Goal: Task Accomplishment & Management: Manage account settings

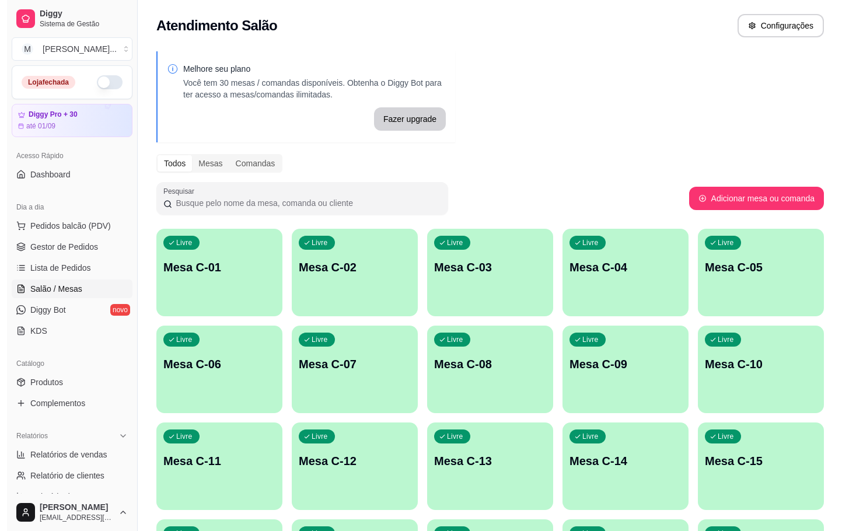
scroll to position [87, 0]
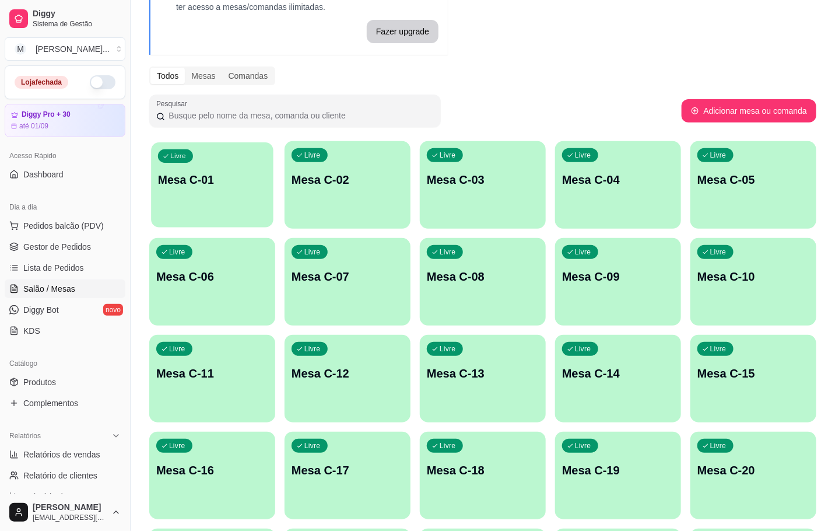
click at [230, 187] on div "Livre Mesa C-01" at bounding box center [212, 177] width 122 height 71
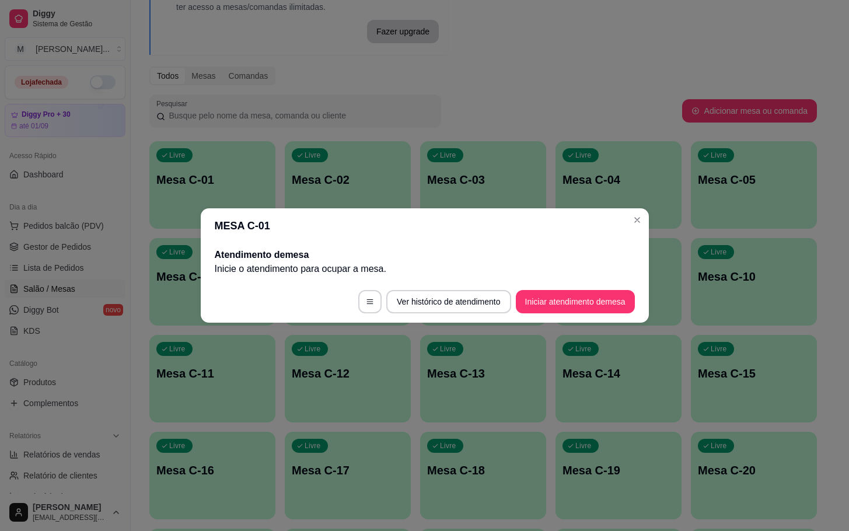
click at [601, 296] on button "Iniciar atendimento de mesa" at bounding box center [575, 301] width 119 height 23
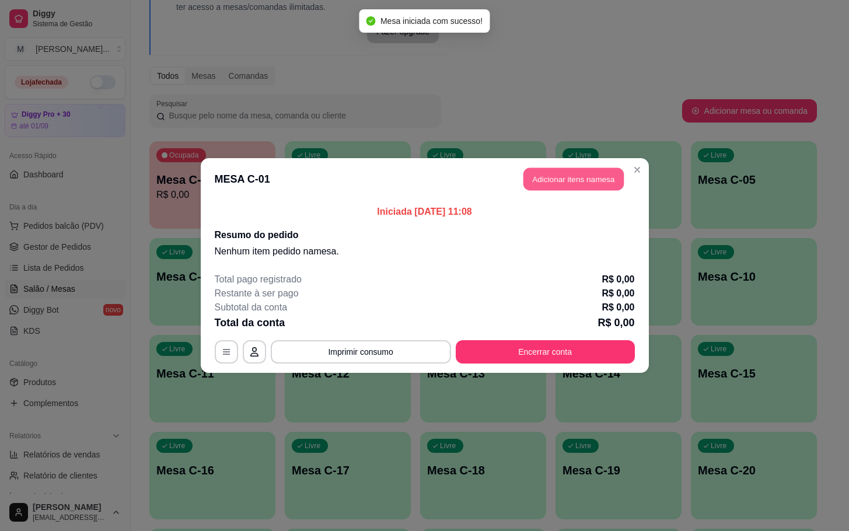
click at [591, 181] on button "Adicionar itens na mesa" at bounding box center [573, 179] width 100 height 23
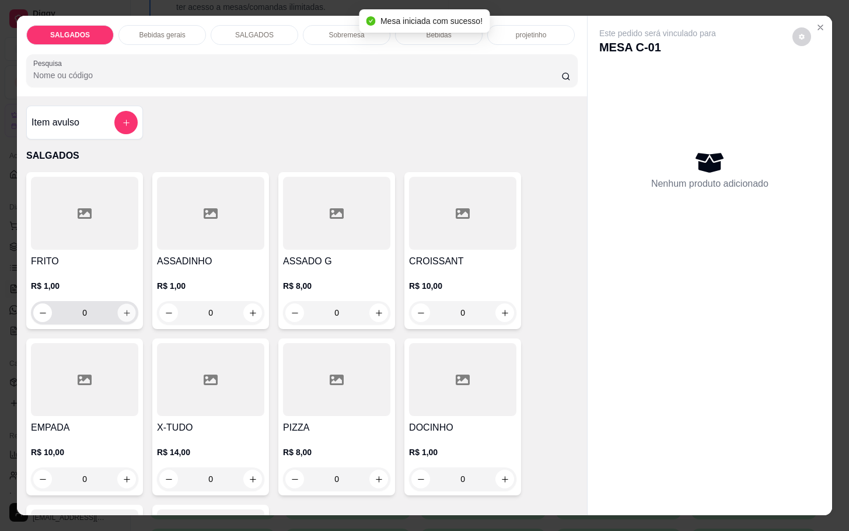
click at [124, 309] on icon "increase-product-quantity" at bounding box center [126, 313] width 9 height 9
click at [122, 309] on icon "increase-product-quantity" at bounding box center [126, 313] width 9 height 9
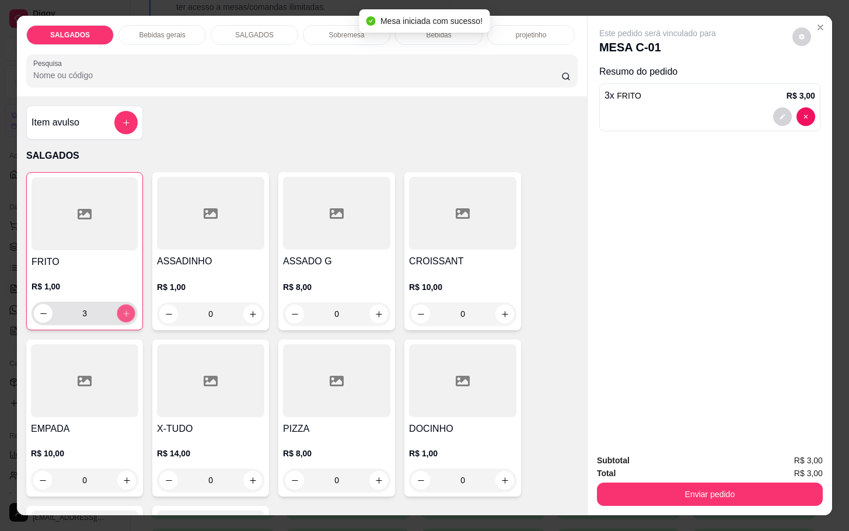
click at [122, 309] on icon "increase-product-quantity" at bounding box center [126, 313] width 9 height 9
click at [123, 309] on icon "increase-product-quantity" at bounding box center [126, 313] width 9 height 9
click at [122, 309] on icon "increase-product-quantity" at bounding box center [126, 313] width 9 height 9
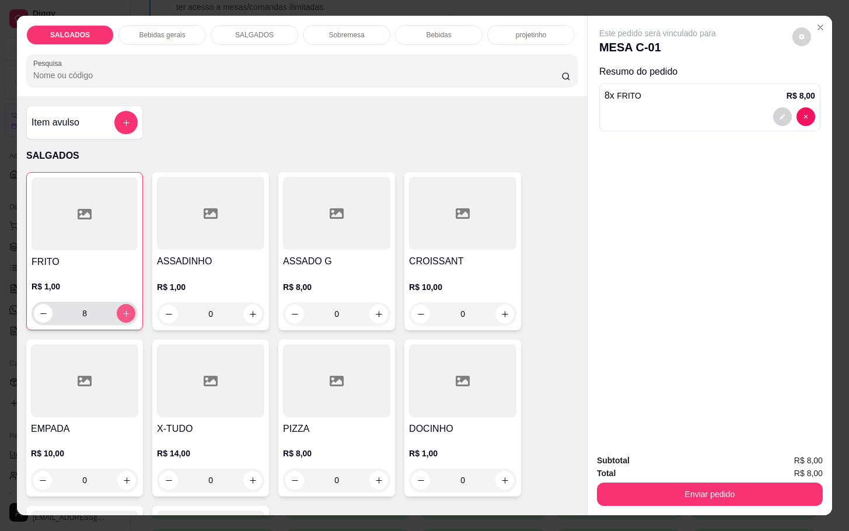
click at [122, 309] on icon "increase-product-quantity" at bounding box center [126, 313] width 9 height 9
type input "10"
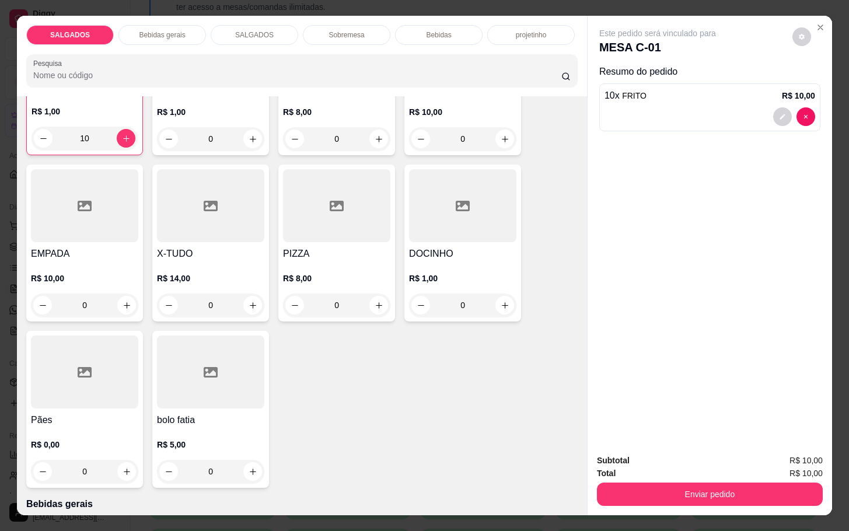
click at [170, 30] on p "Bebidas gerais" at bounding box center [162, 34] width 46 height 9
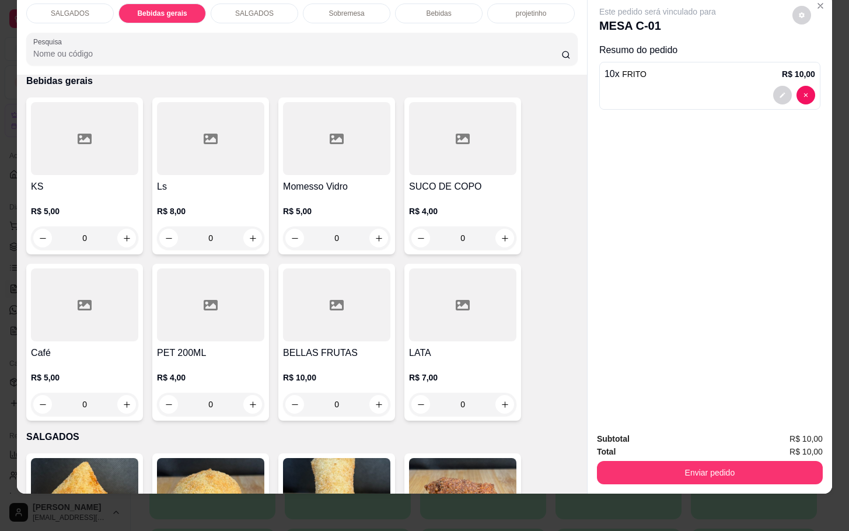
click at [348, 161] on div at bounding box center [336, 138] width 107 height 73
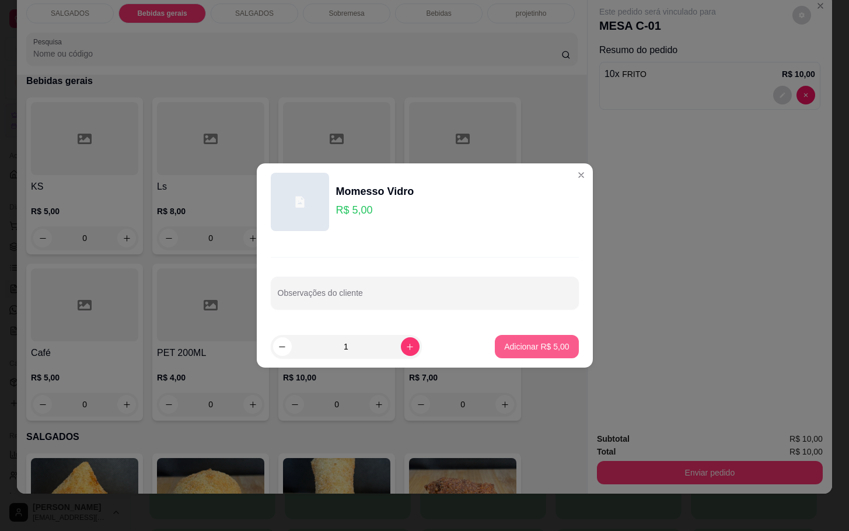
click at [520, 343] on p "Adicionar R$ 5,00" at bounding box center [536, 347] width 65 height 12
type input "1"
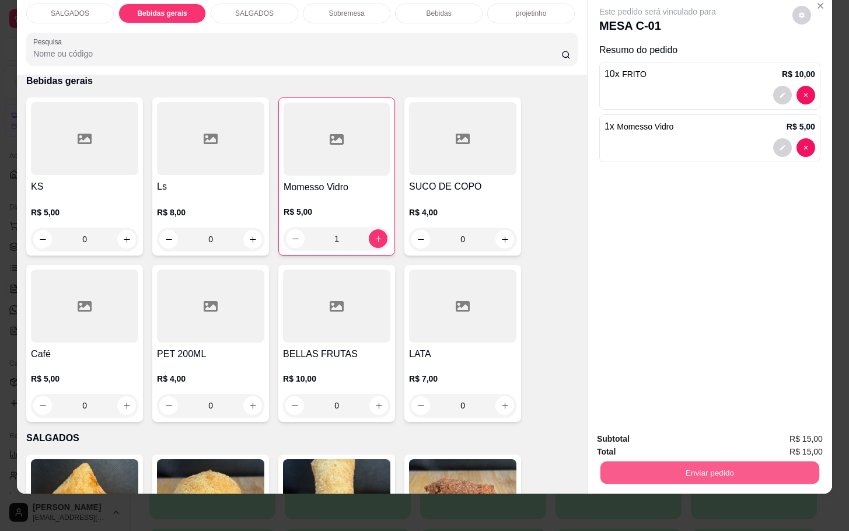
click at [693, 461] on button "Enviar pedido" at bounding box center [709, 472] width 219 height 23
click at [657, 432] on button "Não registrar e enviar pedido" at bounding box center [668, 431] width 121 height 22
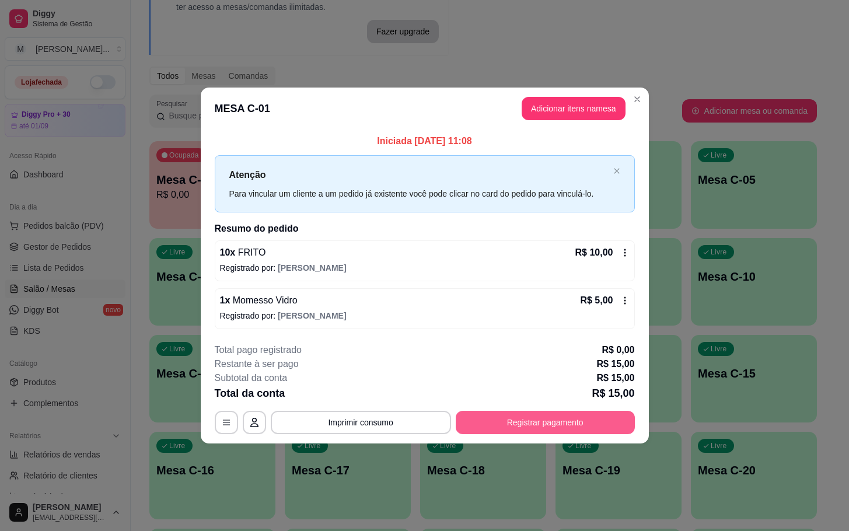
click at [511, 422] on button "Registrar pagamento" at bounding box center [544, 422] width 179 height 23
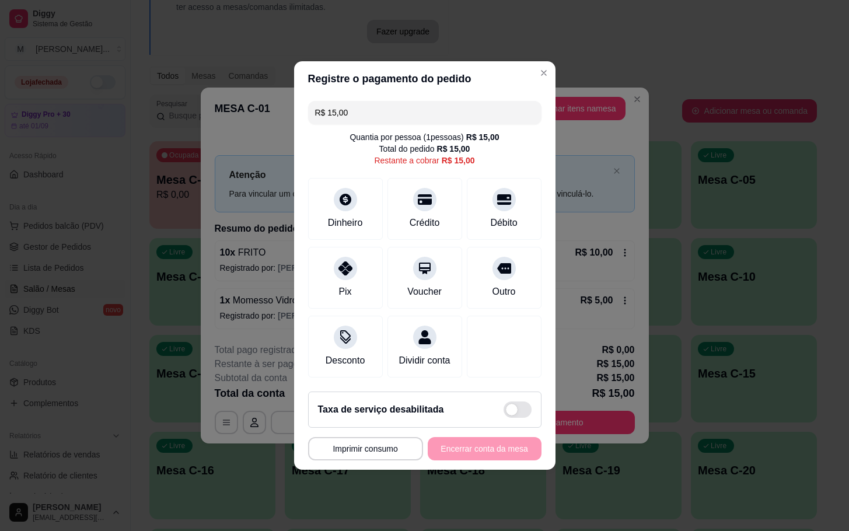
click at [532, 212] on div "R$ 15,00 Quantia por pessoa ( 1 pessoas) R$ 15,00 Total do pedido R$ 15,00 Rest…" at bounding box center [424, 239] width 261 height 286
click at [525, 205] on div "Débito" at bounding box center [503, 207] width 82 height 68
type input "R$ 0,00"
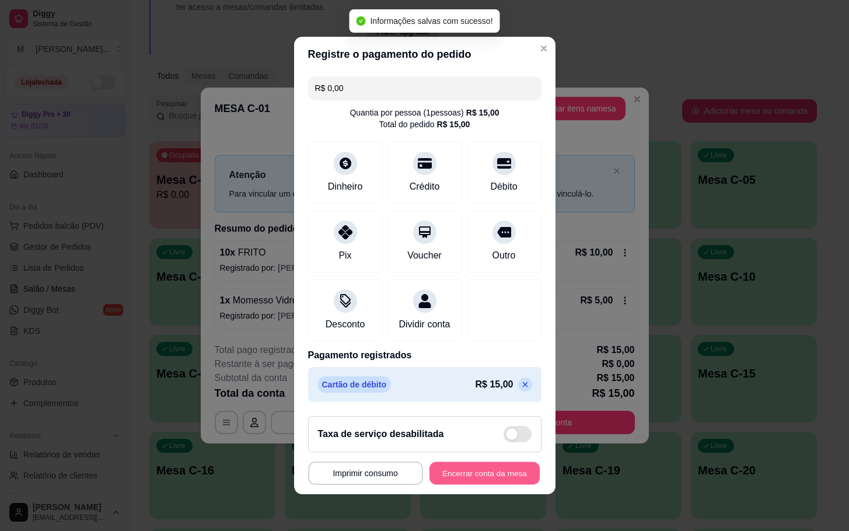
click at [492, 471] on button "Encerrar conta da mesa" at bounding box center [484, 473] width 110 height 23
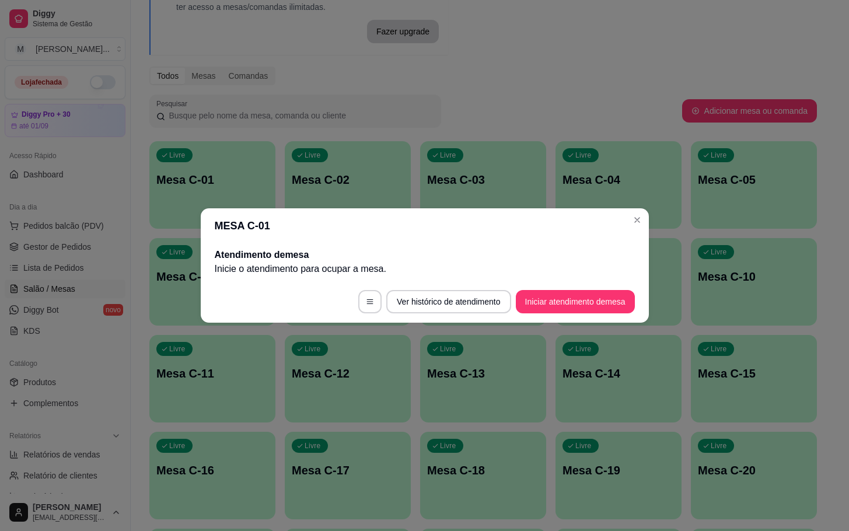
click at [338, 233] on header "MESA C-01" at bounding box center [425, 225] width 448 height 35
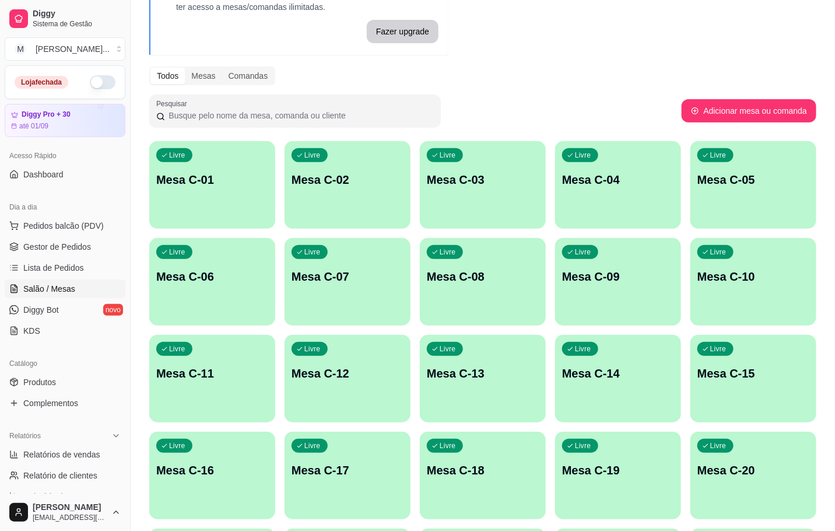
click at [772, 467] on p "Mesa C-20" at bounding box center [753, 470] width 112 height 16
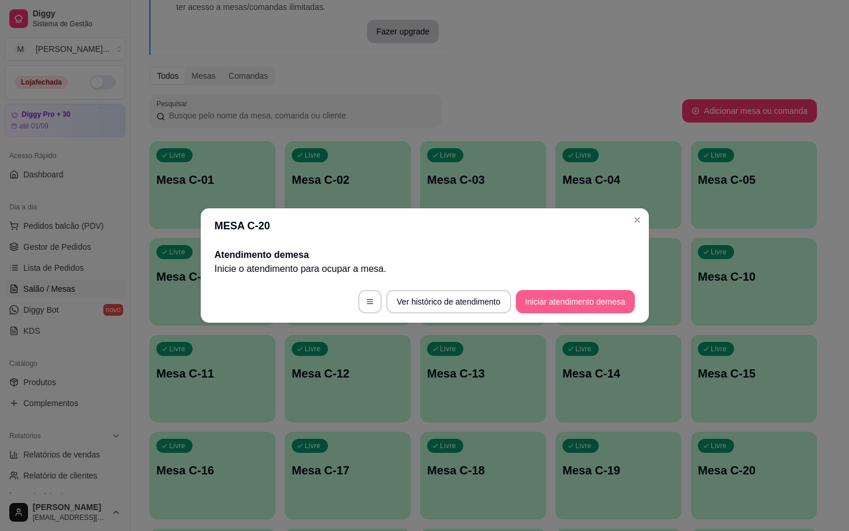
click at [571, 292] on button "Iniciar atendimento de mesa" at bounding box center [575, 301] width 119 height 23
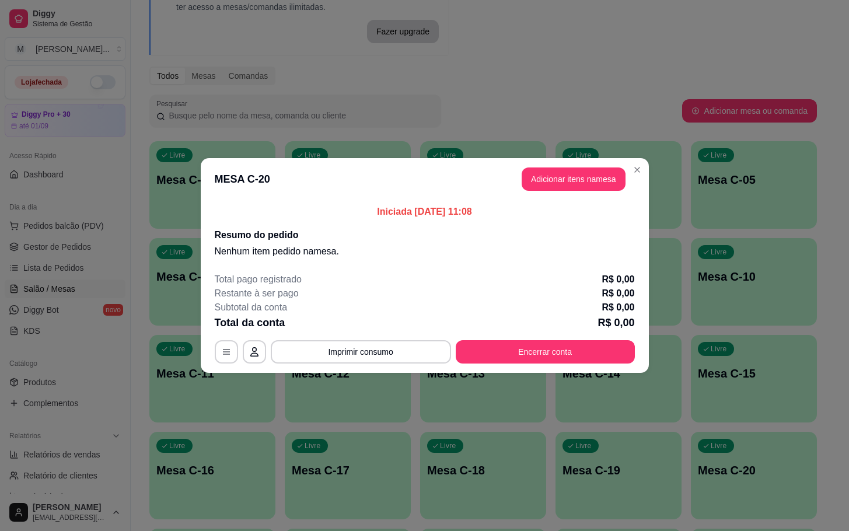
click at [590, 190] on header "MESA C-20 Adicionar itens na mesa" at bounding box center [425, 179] width 448 height 42
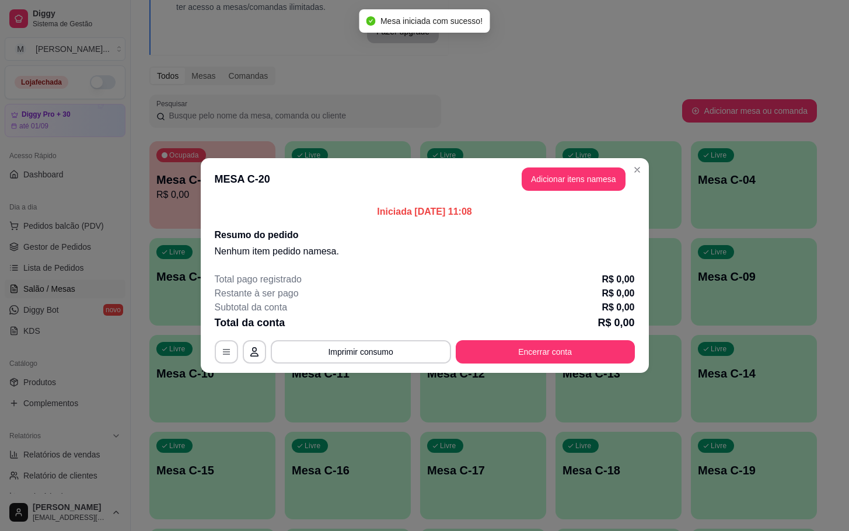
click at [550, 195] on header "MESA C-20 Adicionar itens na mesa" at bounding box center [425, 179] width 448 height 42
click at [570, 162] on header "MESA C-20 Adicionar itens na mesa" at bounding box center [425, 179] width 448 height 42
click at [544, 191] on button "Adicionar itens na mesa" at bounding box center [573, 178] width 104 height 23
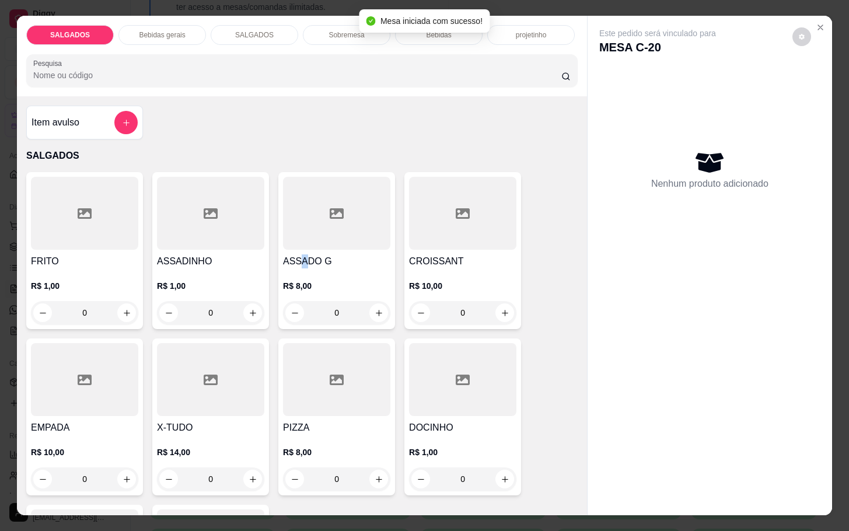
click at [297, 254] on h4 "ASSADO G" at bounding box center [336, 261] width 107 height 14
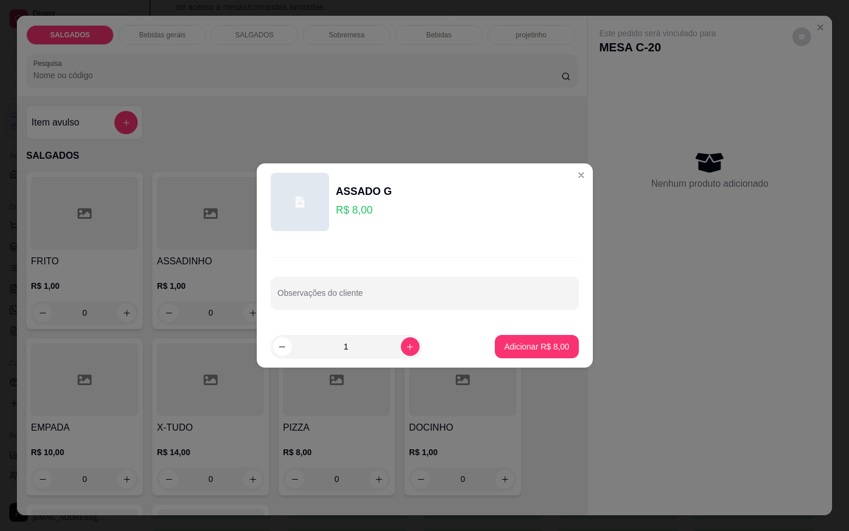
click at [509, 343] on p "Adicionar R$ 8,00" at bounding box center [536, 347] width 65 height 12
type input "1"
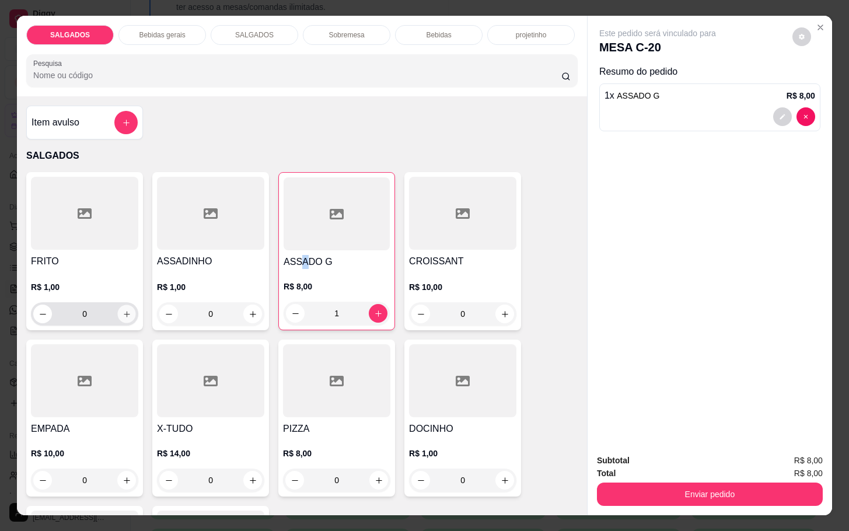
click at [122, 311] on icon "increase-product-quantity" at bounding box center [126, 314] width 9 height 9
click at [122, 311] on icon "increase-product-quantity" at bounding box center [126, 313] width 9 height 9
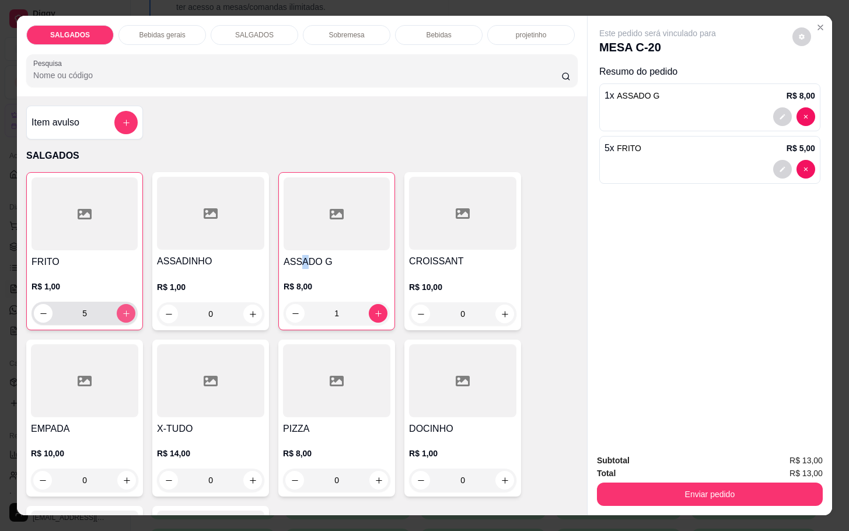
click at [122, 311] on icon "increase-product-quantity" at bounding box center [126, 313] width 9 height 9
type input "6"
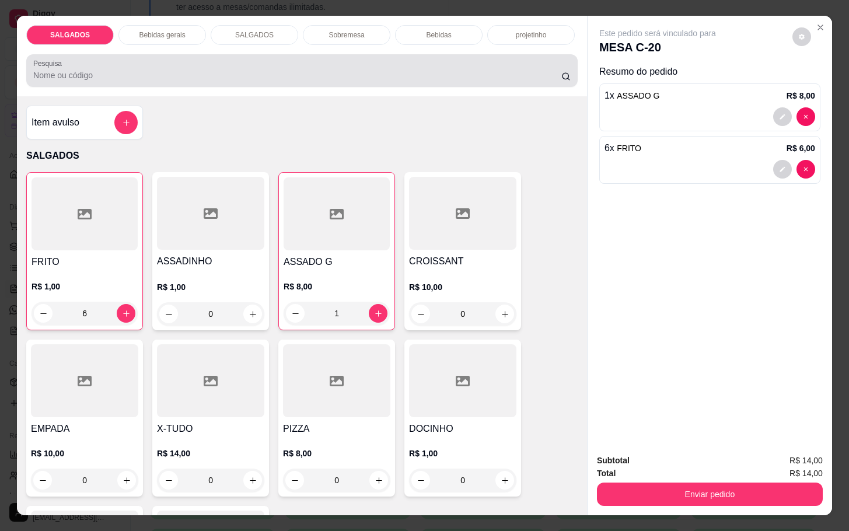
click at [141, 44] on div "SALGADOS Bebidas gerais SALGADOS Sobremesa Bebidas projetinho Pesquisa" at bounding box center [302, 56] width 570 height 80
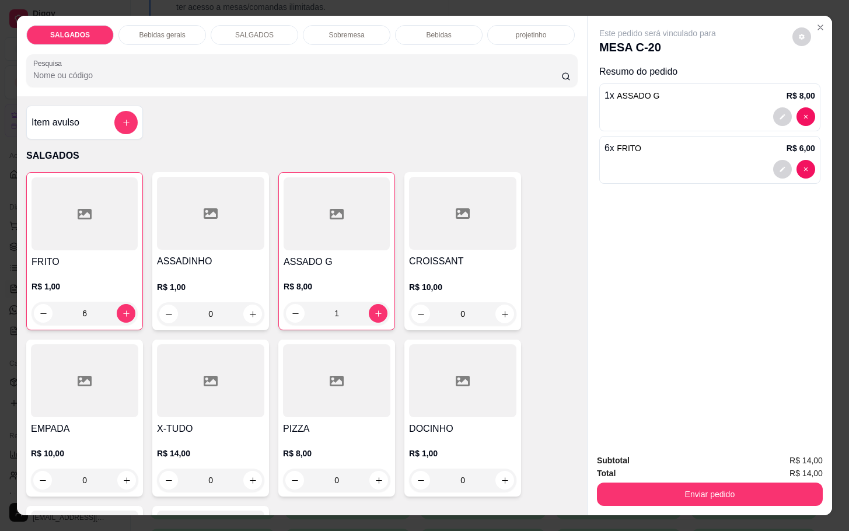
click at [152, 25] on div "Bebidas gerais" at bounding box center [161, 35] width 87 height 20
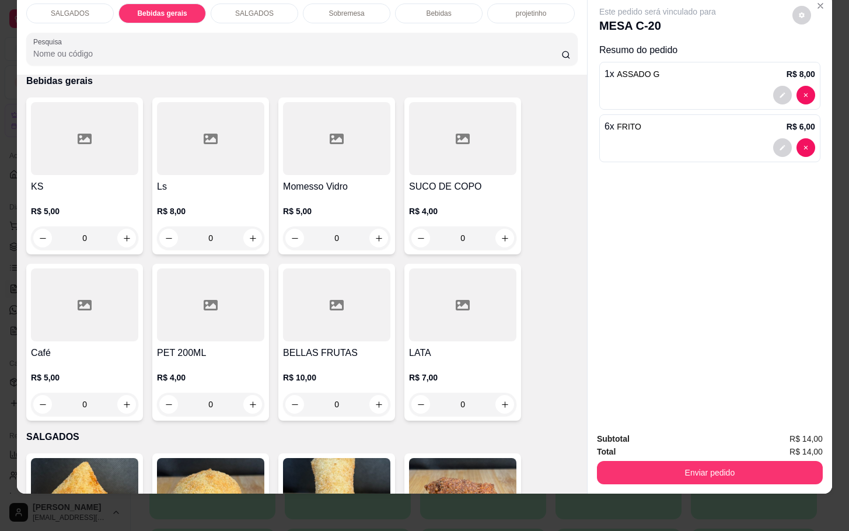
click at [423, 12] on div "SALGADOS Bebidas gerais SALGADOS Sobremesa Bebidas projetinho Pesquisa" at bounding box center [302, 34] width 570 height 80
click at [423, 10] on div "Bebidas" at bounding box center [438, 13] width 87 height 20
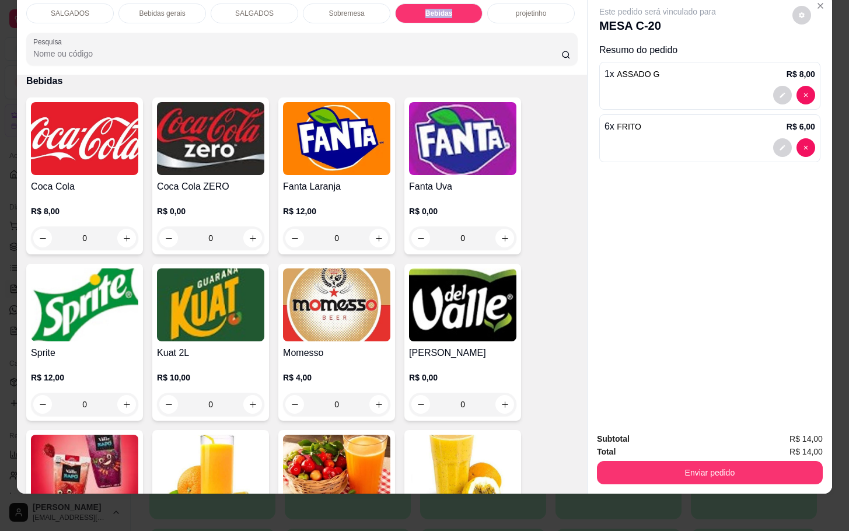
click at [288, 138] on img at bounding box center [336, 138] width 107 height 73
drag, startPoint x: 378, startPoint y: 180, endPoint x: 380, endPoint y: 190, distance: 9.4
click at [380, 180] on div "200ML R$ 4,00" at bounding box center [424, 196] width 308 height 38
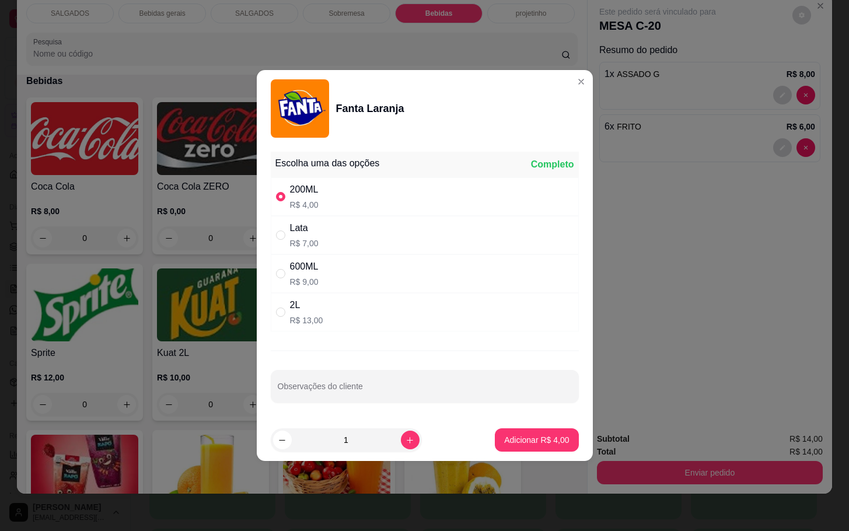
click at [412, 265] on div "600ML R$ 9,00" at bounding box center [425, 273] width 308 height 38
radio input "false"
radio input "true"
click at [406, 243] on div "Lata R$ 7,00" at bounding box center [425, 235] width 308 height 38
radio input "true"
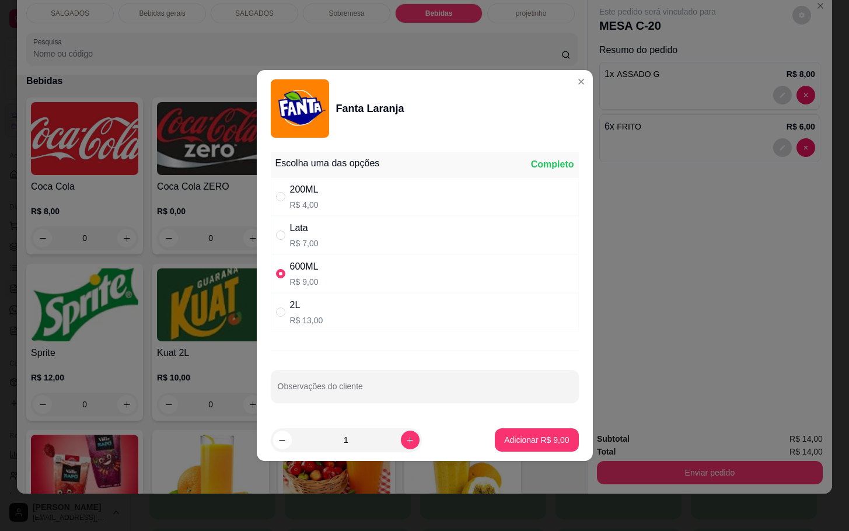
radio input "false"
click at [516, 433] on button "Adicionar R$ 7,00" at bounding box center [536, 439] width 83 height 23
type input "1"
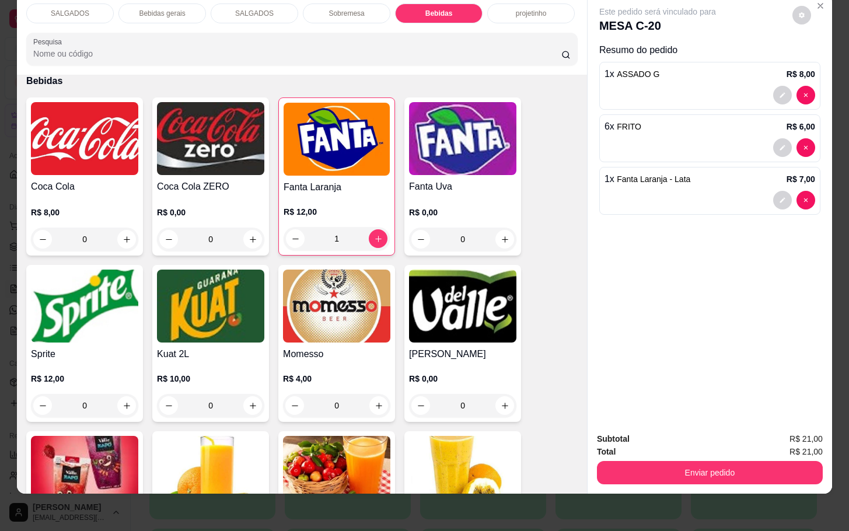
click at [229, 441] on img at bounding box center [210, 472] width 107 height 73
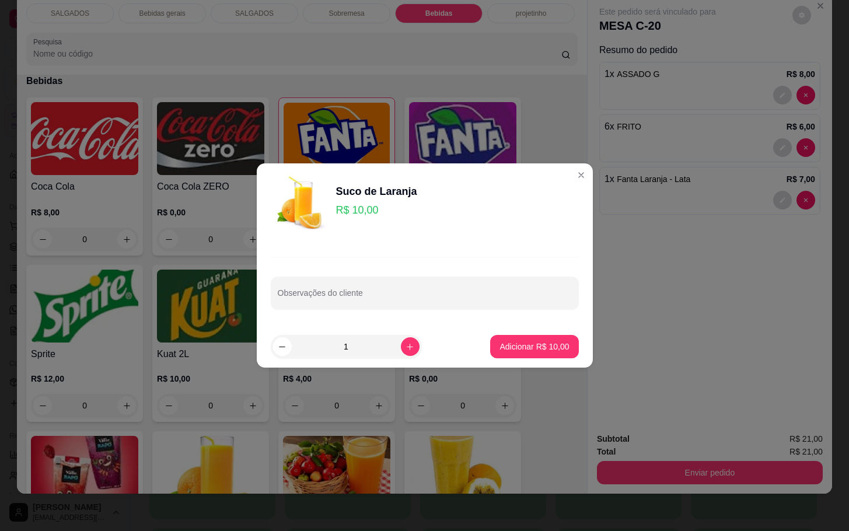
click at [490, 343] on button "Adicionar R$ 10,00" at bounding box center [534, 346] width 88 height 23
type input "1"
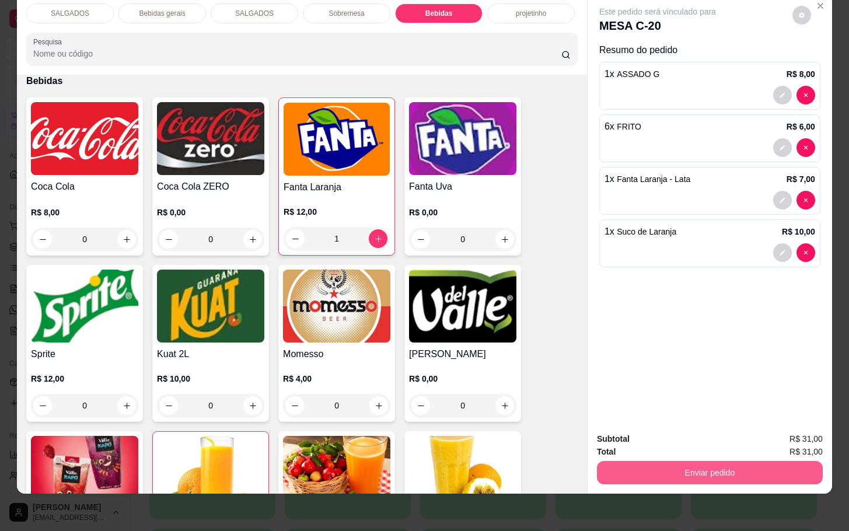
click at [690, 461] on button "Enviar pedido" at bounding box center [710, 472] width 226 height 23
click at [665, 430] on button "Não registrar e enviar pedido" at bounding box center [668, 431] width 121 height 22
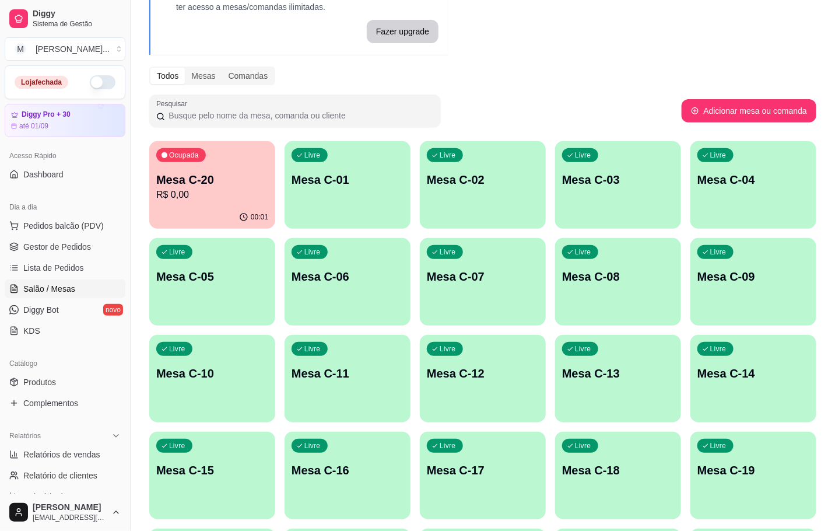
click at [404, 357] on div "Livre Mesa C-11" at bounding box center [348, 371] width 126 height 73
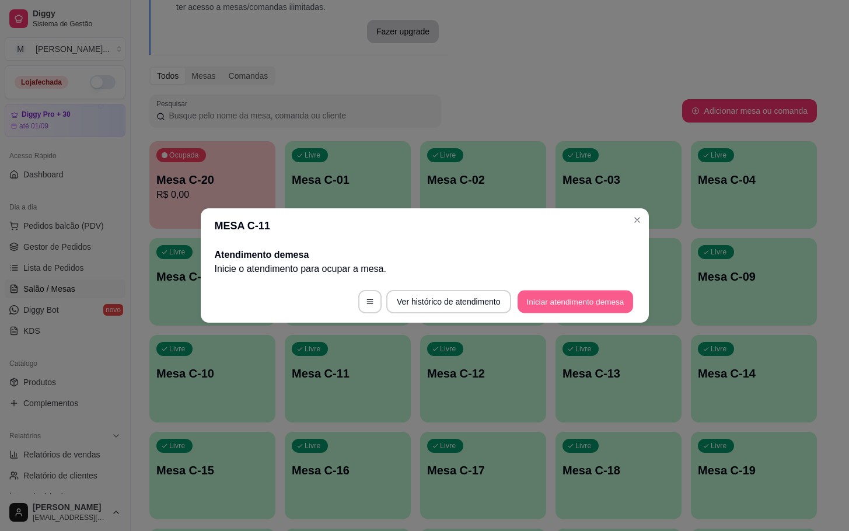
click at [576, 307] on button "Iniciar atendimento de mesa" at bounding box center [574, 301] width 115 height 23
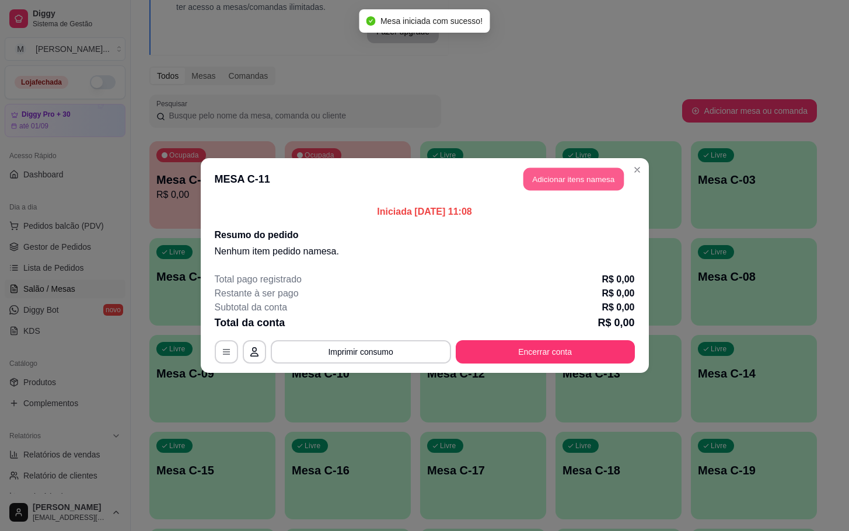
click at [576, 184] on button "Adicionar itens na mesa" at bounding box center [573, 179] width 100 height 23
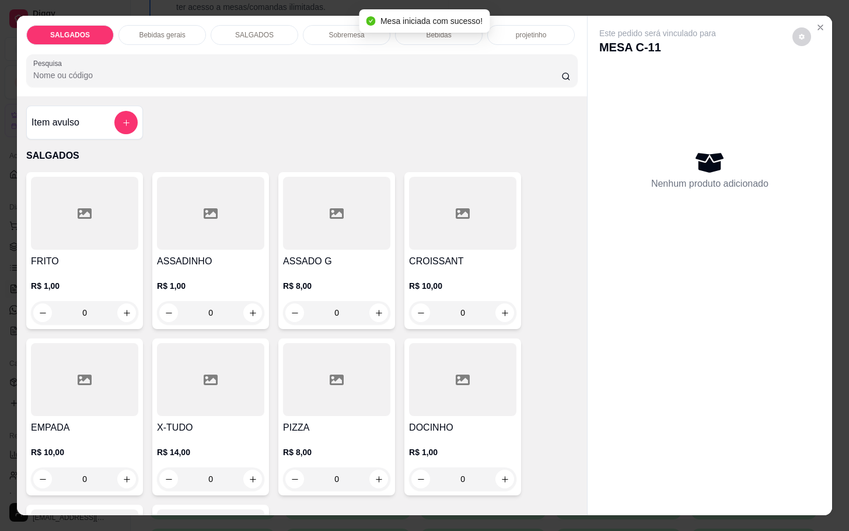
drag, startPoint x: 100, startPoint y: 303, endPoint x: -47, endPoint y: 306, distance: 146.4
click at [0, 306] on html "Diggy Sistema de Gestão M Mila Salgados ... Loja fechada Diggy Pro + 30 até 01/…" at bounding box center [424, 178] width 849 height 531
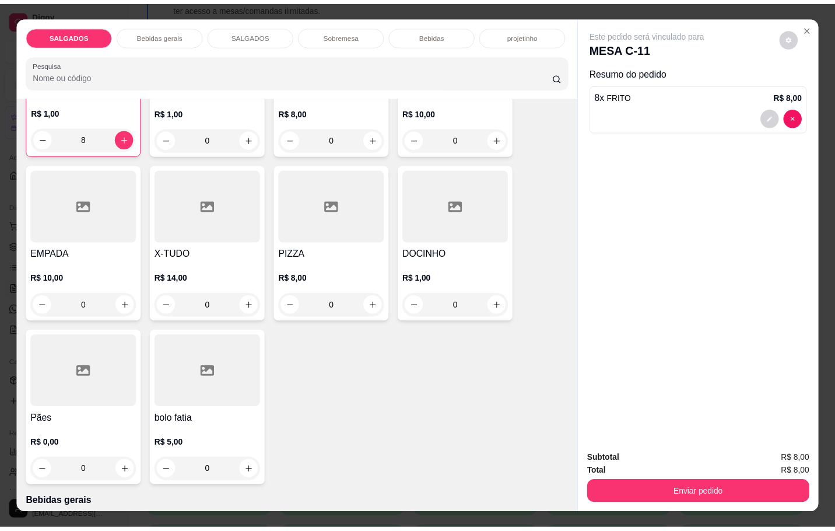
scroll to position [350, 0]
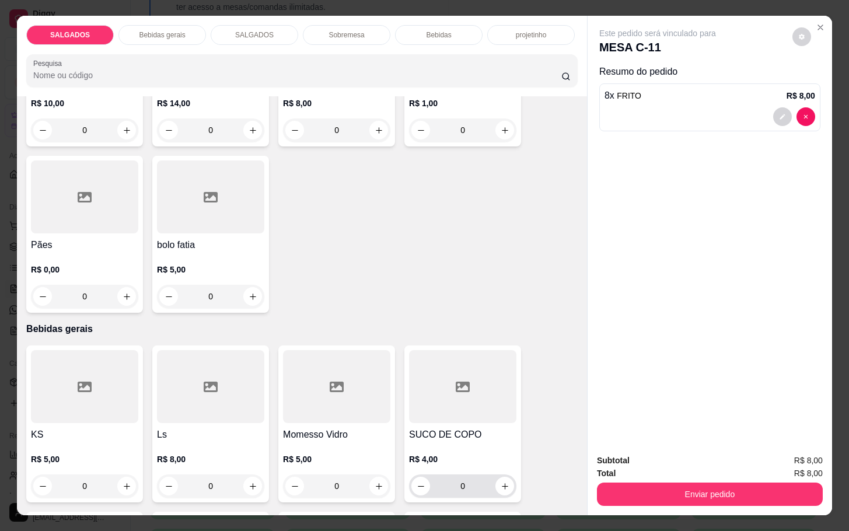
type input "8"
click at [499, 485] on button "increase-product-quantity" at bounding box center [505, 486] width 18 height 18
type input "1"
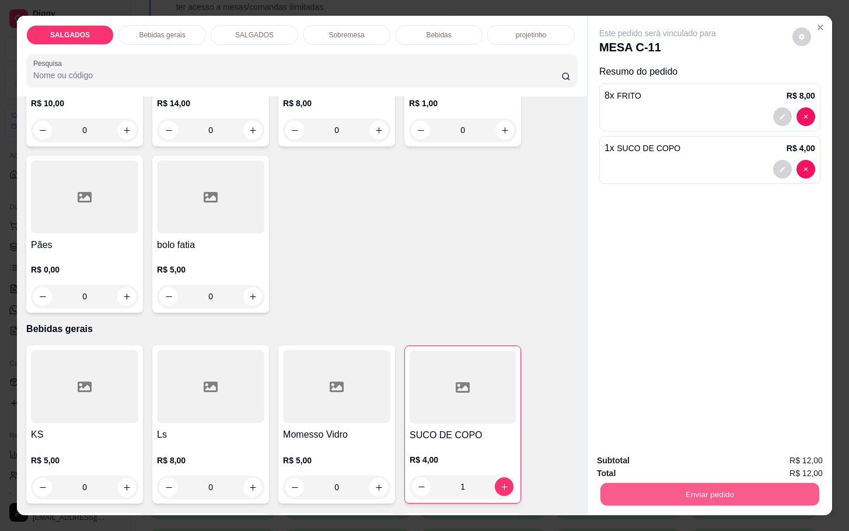
click at [739, 482] on button "Enviar pedido" at bounding box center [709, 493] width 219 height 23
click at [637, 464] on button "Não registrar e enviar pedido" at bounding box center [668, 459] width 121 height 22
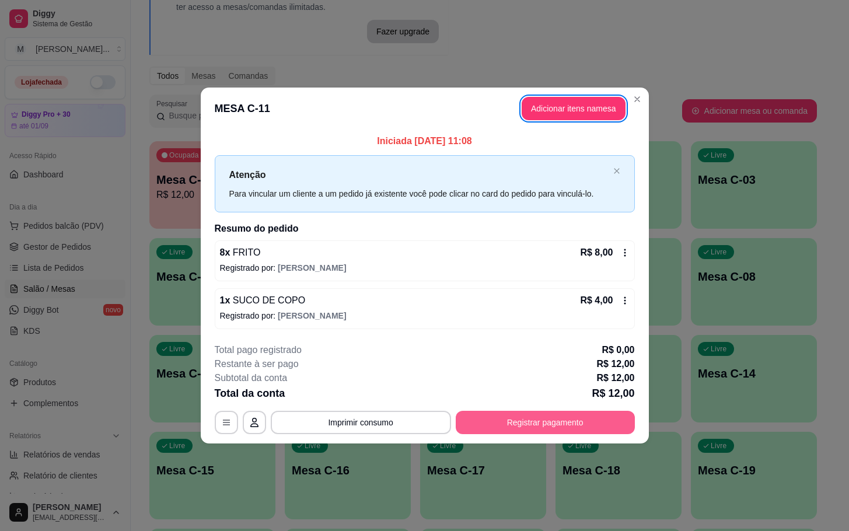
click at [553, 424] on button "Registrar pagamento" at bounding box center [544, 422] width 179 height 23
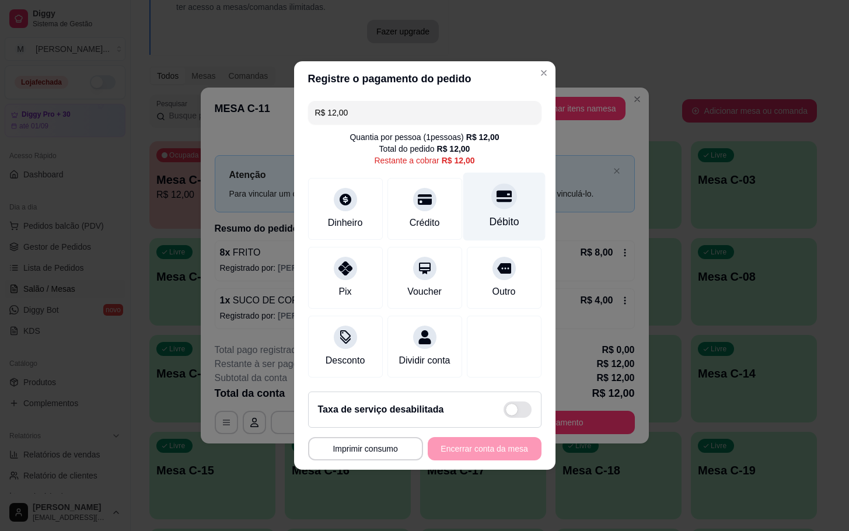
click at [513, 198] on div "Débito" at bounding box center [503, 207] width 82 height 68
type input "R$ 0,00"
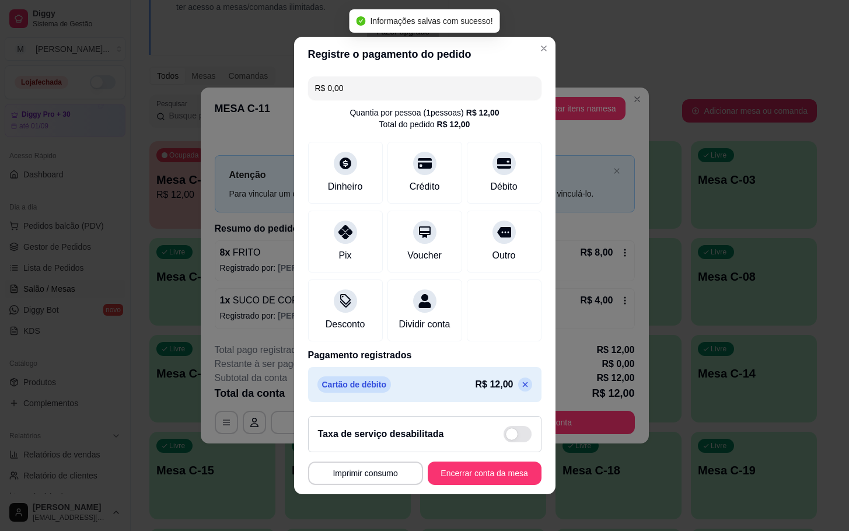
click at [462, 480] on button "Encerrar conta da mesa" at bounding box center [484, 472] width 114 height 23
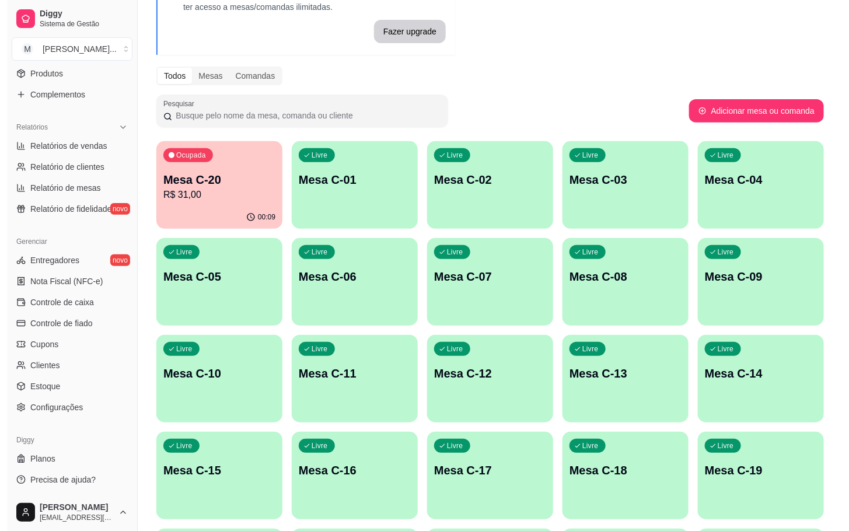
scroll to position [0, 0]
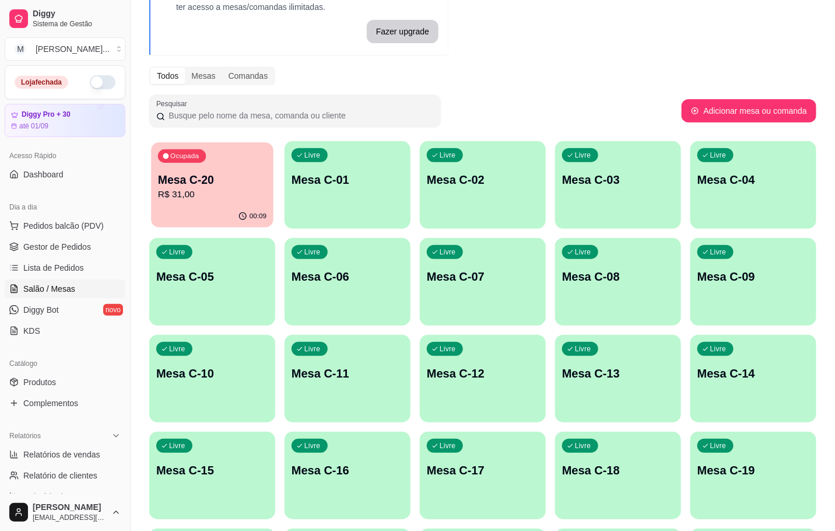
click at [182, 177] on p "Mesa C-20" at bounding box center [212, 180] width 108 height 16
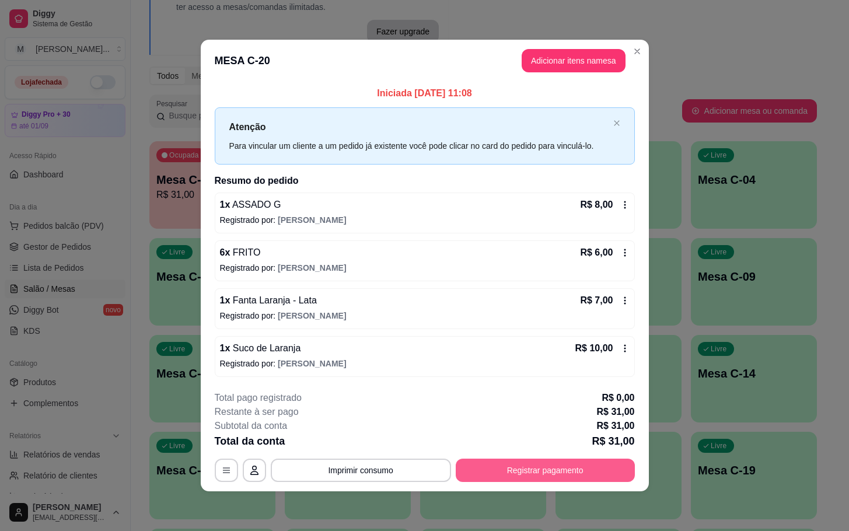
click at [549, 466] on button "Registrar pagamento" at bounding box center [544, 469] width 179 height 23
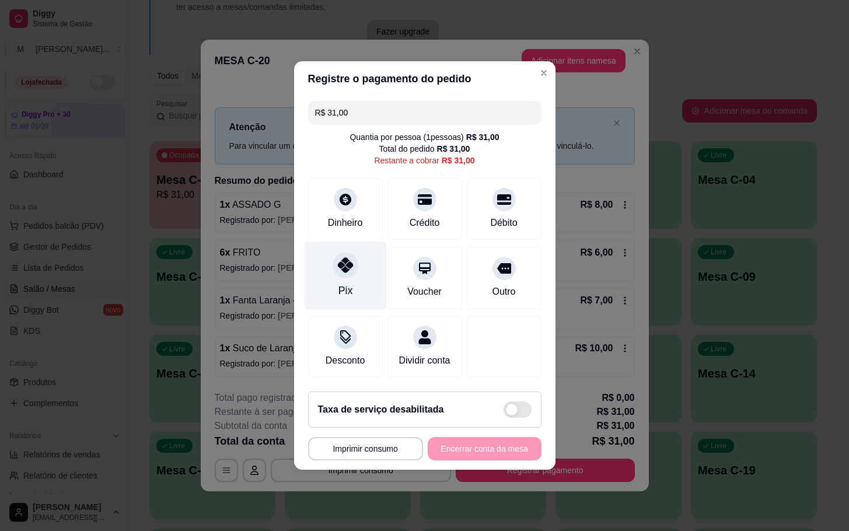
click at [327, 275] on div "Pix" at bounding box center [345, 275] width 82 height 68
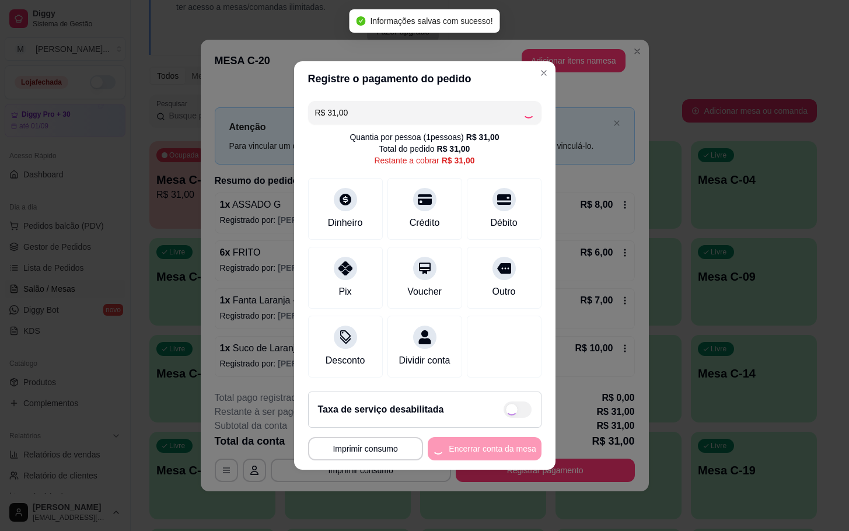
type input "R$ 0,00"
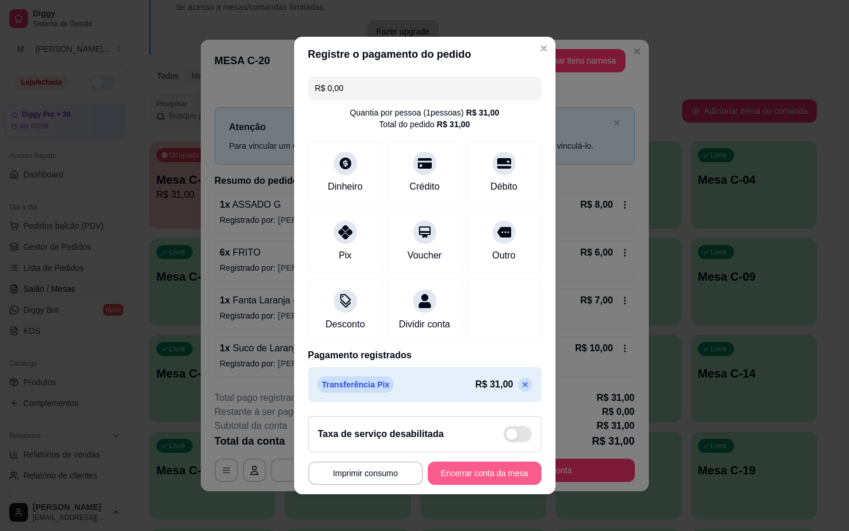
click at [476, 485] on button "Encerrar conta da mesa" at bounding box center [484, 472] width 114 height 23
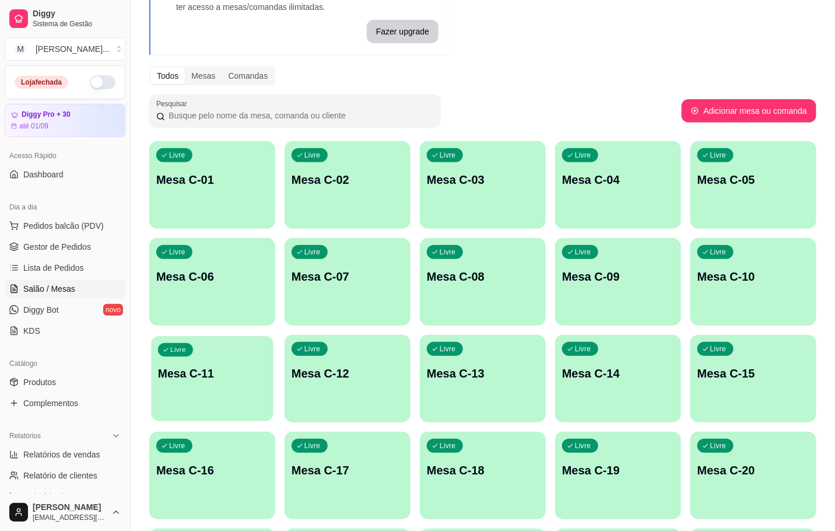
click at [225, 385] on div "Livre Mesa C-11" at bounding box center [212, 371] width 122 height 71
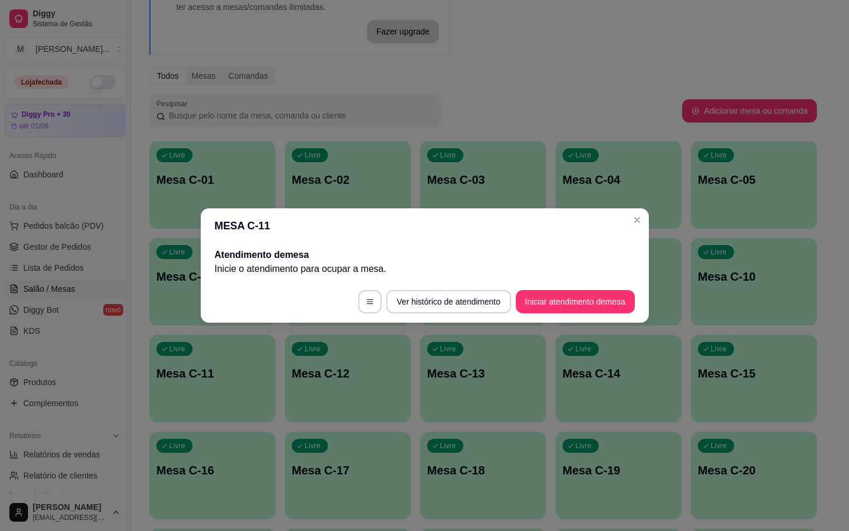
click at [553, 296] on footer "Ver histórico de atendimento Iniciar atendimento de mesa" at bounding box center [425, 302] width 448 height 42
click at [545, 299] on button "Iniciar atendimento de mesa" at bounding box center [575, 301] width 119 height 23
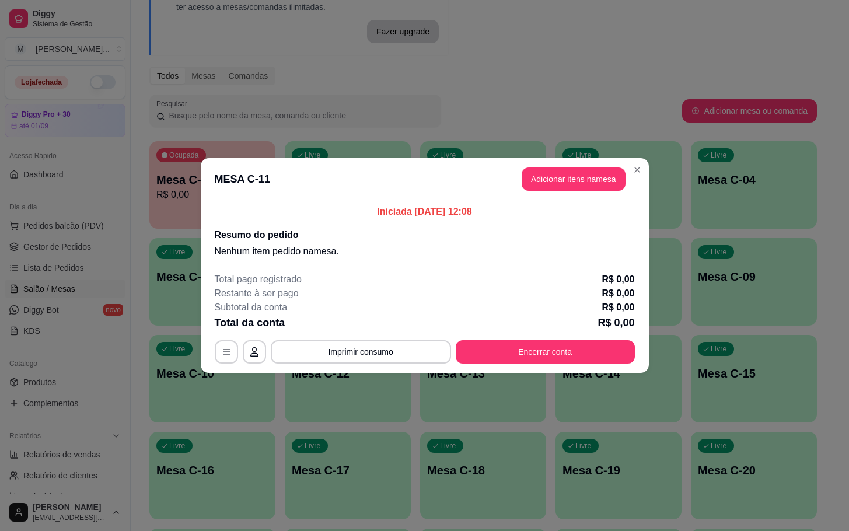
click at [601, 176] on button "Adicionar itens na mesa" at bounding box center [573, 178] width 104 height 23
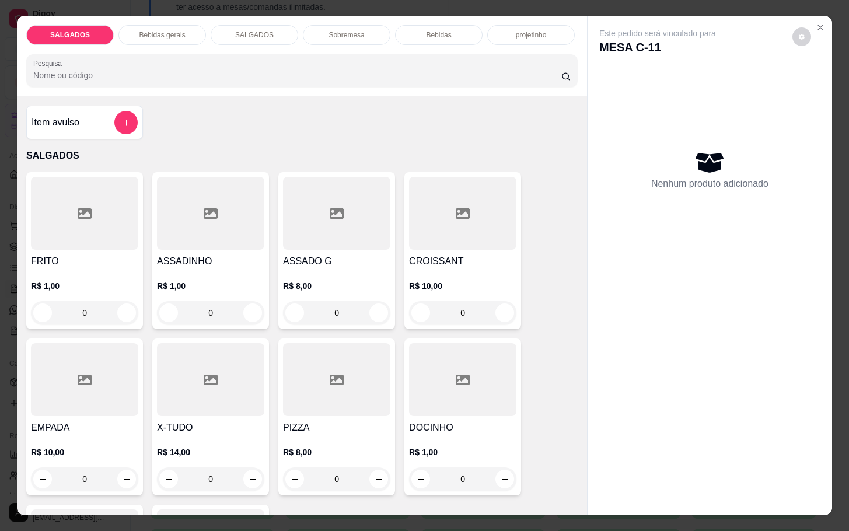
click at [319, 395] on div at bounding box center [336, 379] width 107 height 73
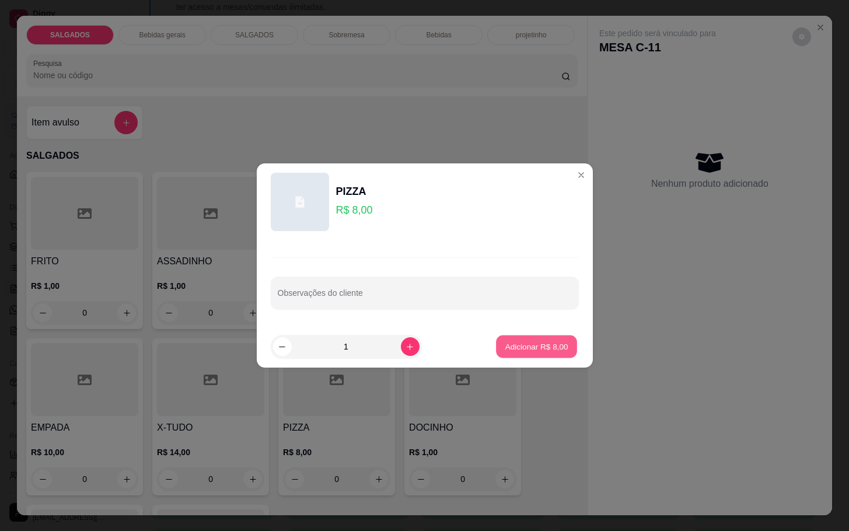
click at [496, 357] on button "Adicionar R$ 8,00" at bounding box center [536, 346] width 81 height 23
type input "1"
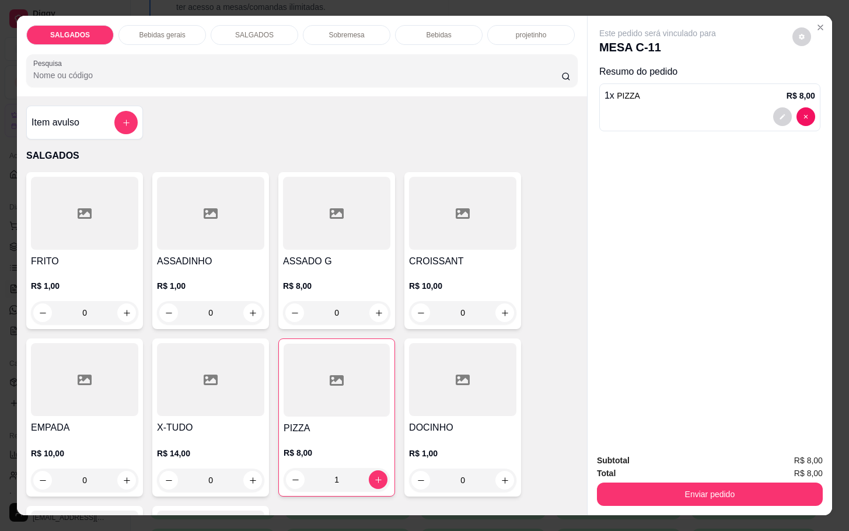
click at [388, 417] on div "FRITO R$ 1,00 0 ASSADINHO R$ 1,00 0 ASSADO G R$ 8,00 0 CROISSANT R$ 10,00 0 EMP…" at bounding box center [301, 417] width 551 height 490
click at [438, 398] on div at bounding box center [462, 379] width 107 height 73
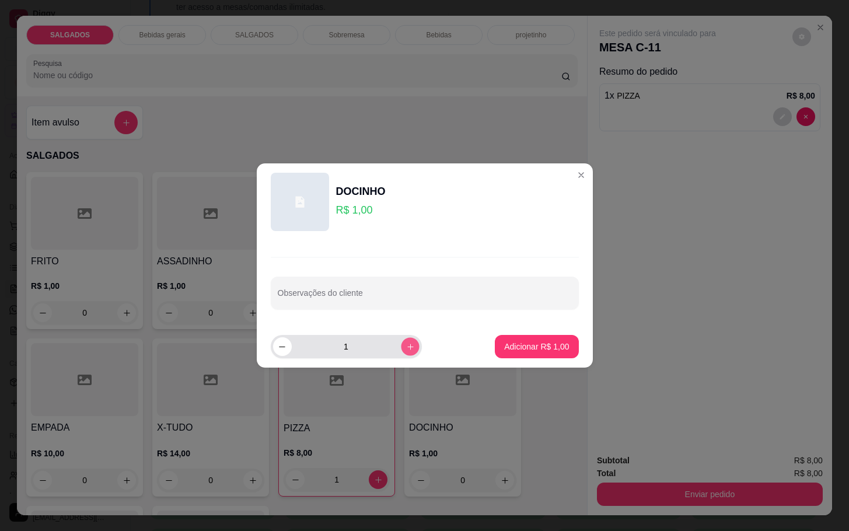
click at [406, 347] on button "increase-product-quantity" at bounding box center [410, 346] width 18 height 18
type input "3"
click at [530, 364] on footer "3 Adicionar R$ 3,00" at bounding box center [425, 346] width 336 height 42
click at [527, 361] on footer "3 Adicionar R$ 3,00" at bounding box center [425, 346] width 336 height 42
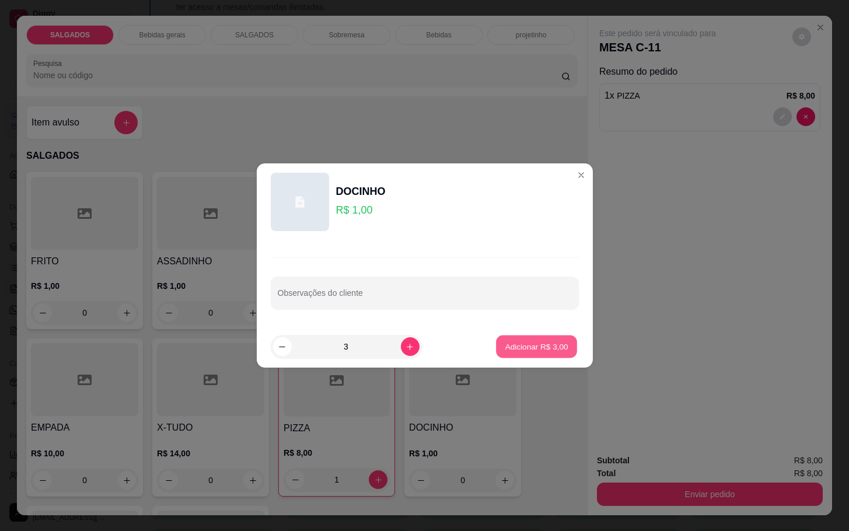
click at [527, 353] on button "Adicionar R$ 3,00" at bounding box center [536, 346] width 81 height 23
type input "3"
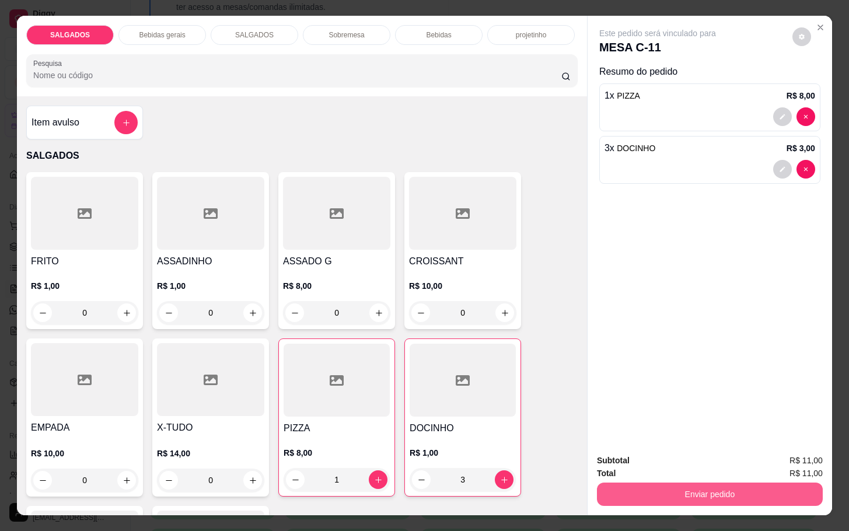
click at [667, 485] on button "Enviar pedido" at bounding box center [710, 493] width 226 height 23
click at [644, 462] on button "Não registrar e enviar pedido" at bounding box center [668, 459] width 121 height 22
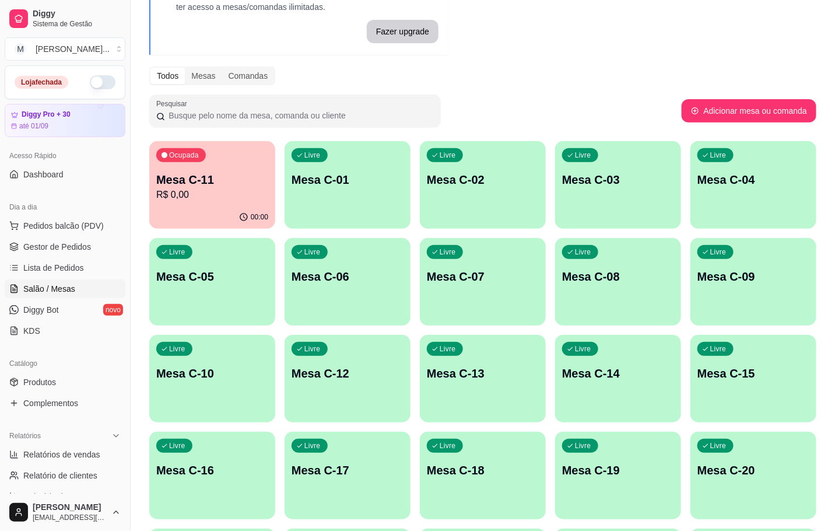
click at [394, 185] on p "Mesa C-01" at bounding box center [348, 179] width 112 height 16
click at [468, 190] on div "Livre Mesa C-02" at bounding box center [483, 177] width 126 height 73
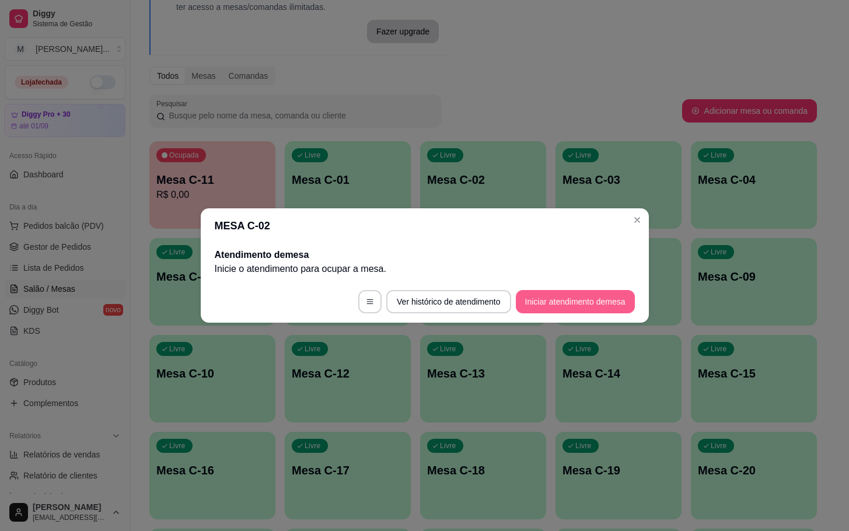
click at [574, 295] on button "Iniciar atendimento de mesa" at bounding box center [575, 301] width 119 height 23
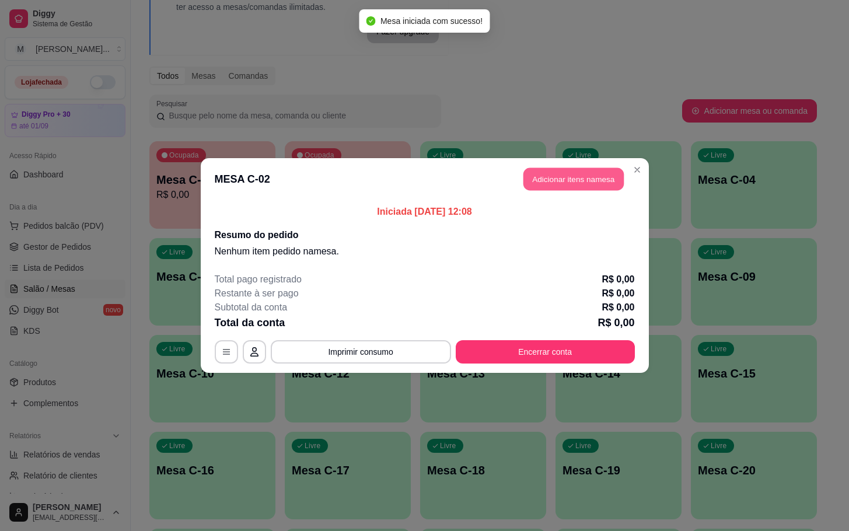
click at [606, 170] on button "Adicionar itens na mesa" at bounding box center [573, 179] width 100 height 23
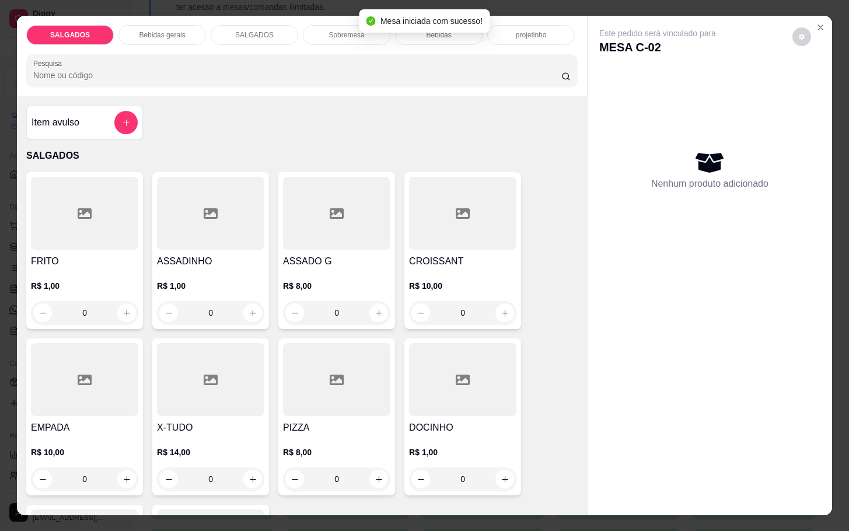
click at [198, 383] on div at bounding box center [210, 379] width 107 height 73
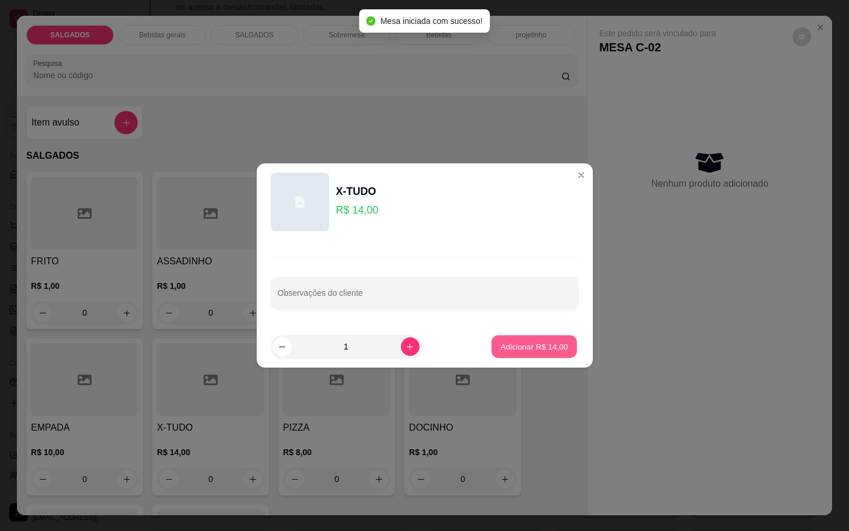
click at [510, 336] on button "Adicionar R$ 14,00" at bounding box center [535, 346] width 86 height 23
type input "1"
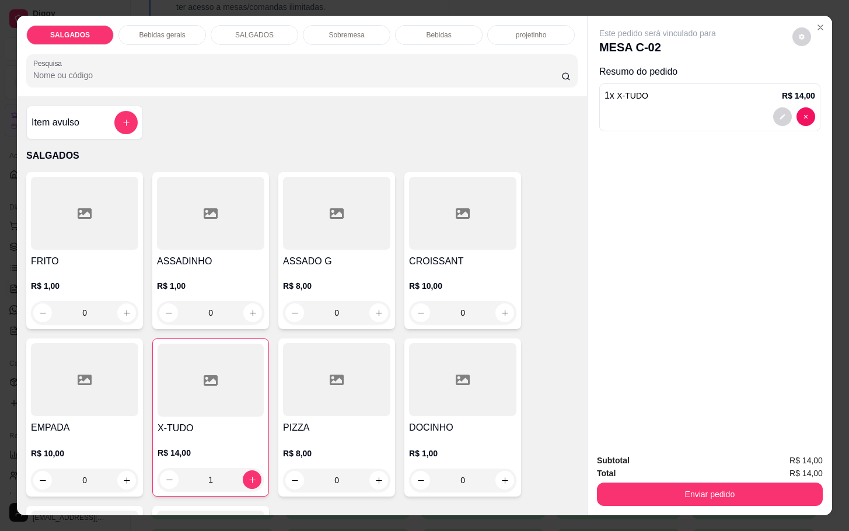
click at [175, 30] on p "Bebidas gerais" at bounding box center [162, 34] width 46 height 9
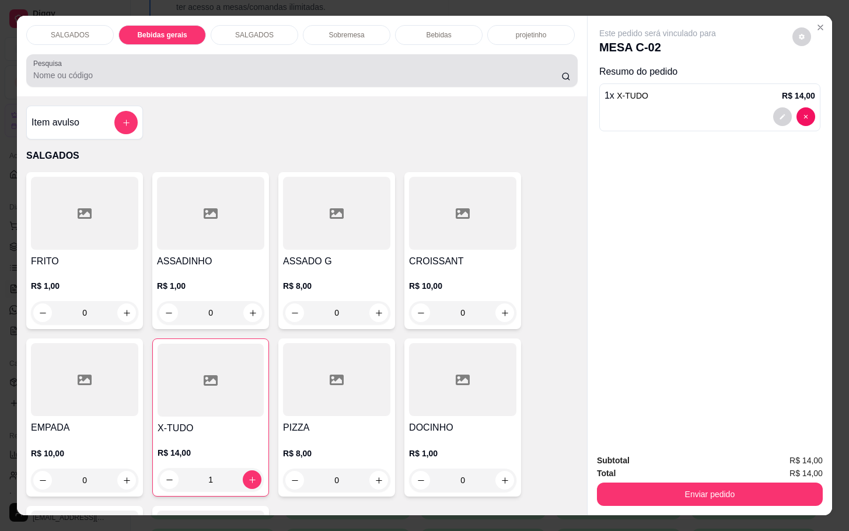
scroll to position [28, 0]
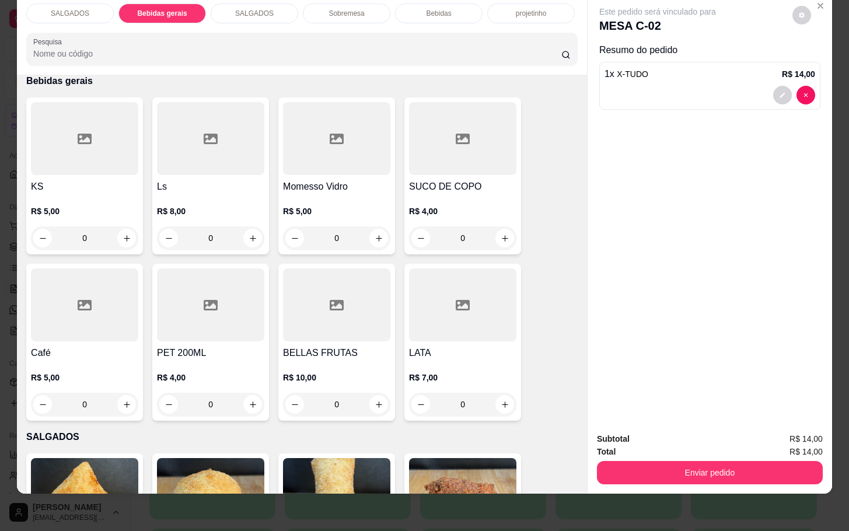
click at [324, 144] on div at bounding box center [336, 138] width 107 height 73
click at [434, 9] on div "Bebidas" at bounding box center [438, 13] width 87 height 20
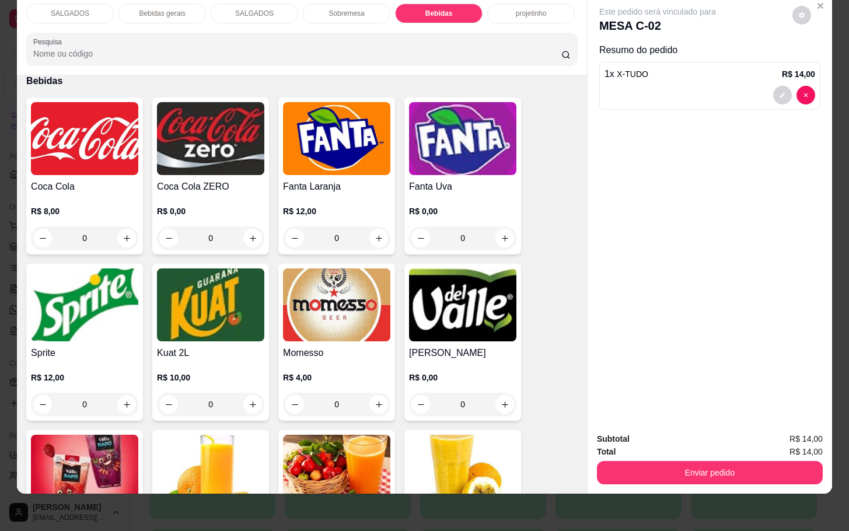
click at [357, 306] on img at bounding box center [336, 304] width 107 height 73
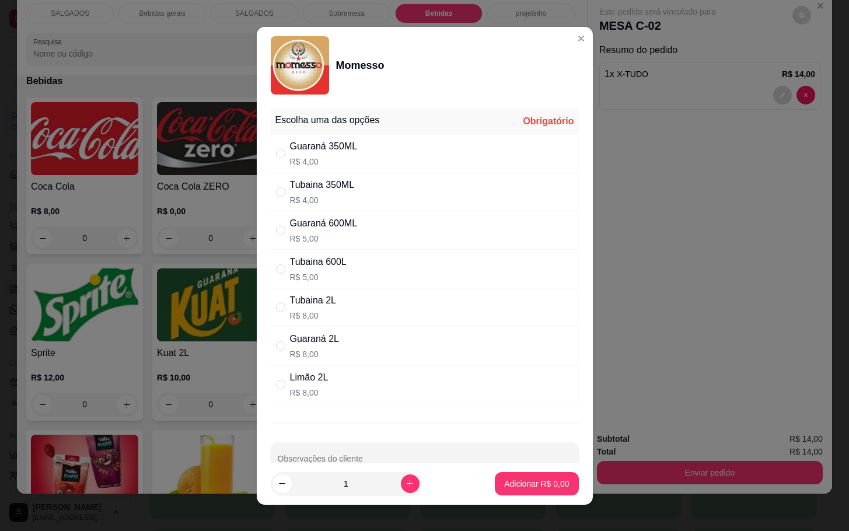
drag, startPoint x: 366, startPoint y: 299, endPoint x: 370, endPoint y: 322, distance: 23.1
click at [366, 299] on div "Tubaina 2L R$ 8,00" at bounding box center [425, 307] width 308 height 38
radio input "true"
click at [425, 202] on div "Tubaina 350ML R$ 4,00" at bounding box center [425, 192] width 308 height 38
radio input "true"
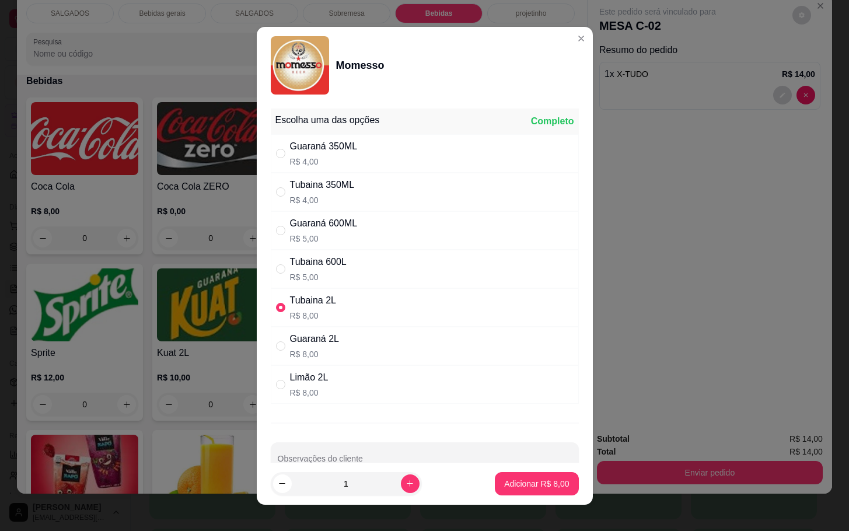
radio input "false"
click at [392, 238] on div "Guaraná 600ML R$ 5,00" at bounding box center [425, 230] width 308 height 38
radio input "false"
radio input "true"
click at [496, 476] on button "Adicionar R$ 5,00" at bounding box center [536, 483] width 81 height 23
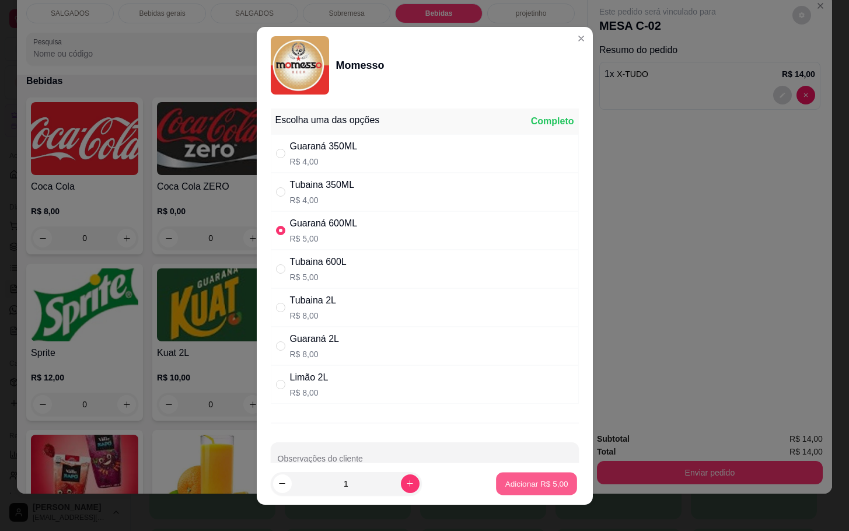
type input "1"
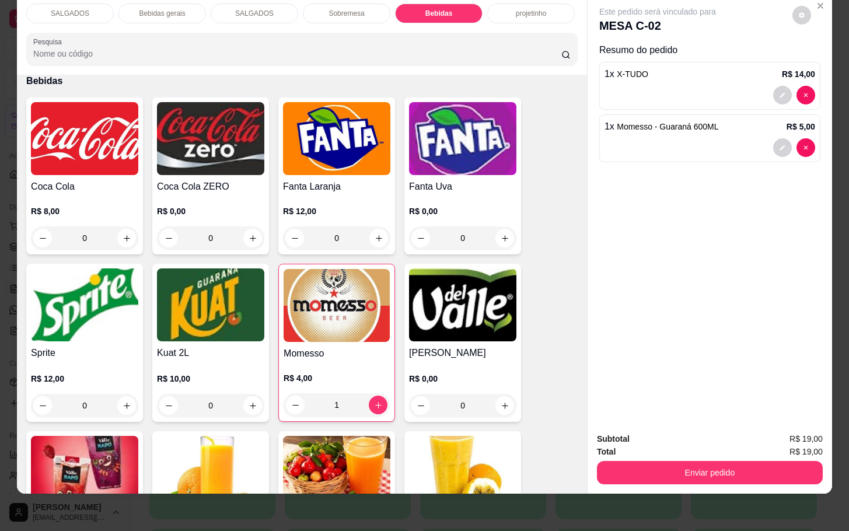
click at [626, 465] on button "Enviar pedido" at bounding box center [710, 472] width 226 height 23
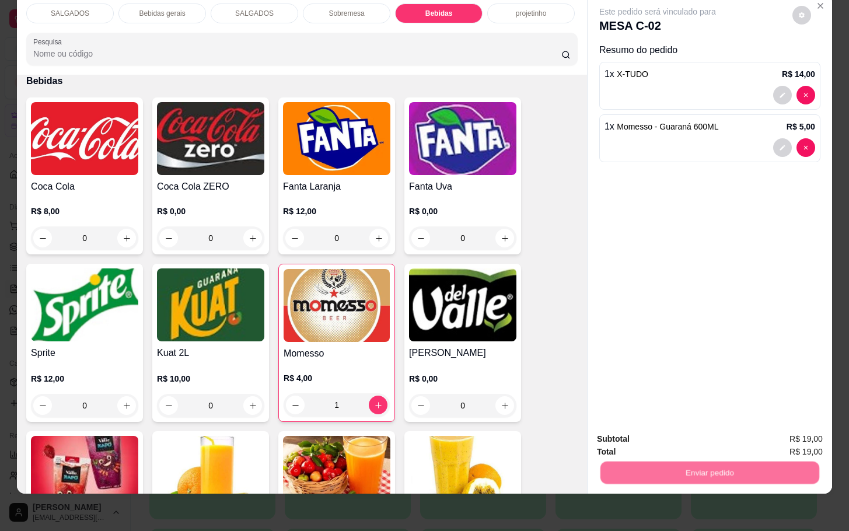
click at [642, 423] on button "Não registrar e enviar pedido" at bounding box center [668, 431] width 121 height 22
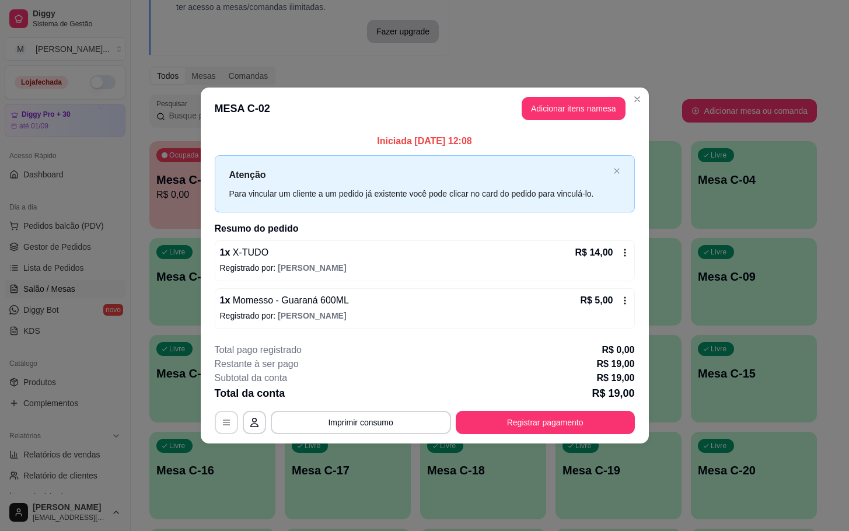
click at [222, 418] on icon "button" at bounding box center [226, 422] width 9 height 9
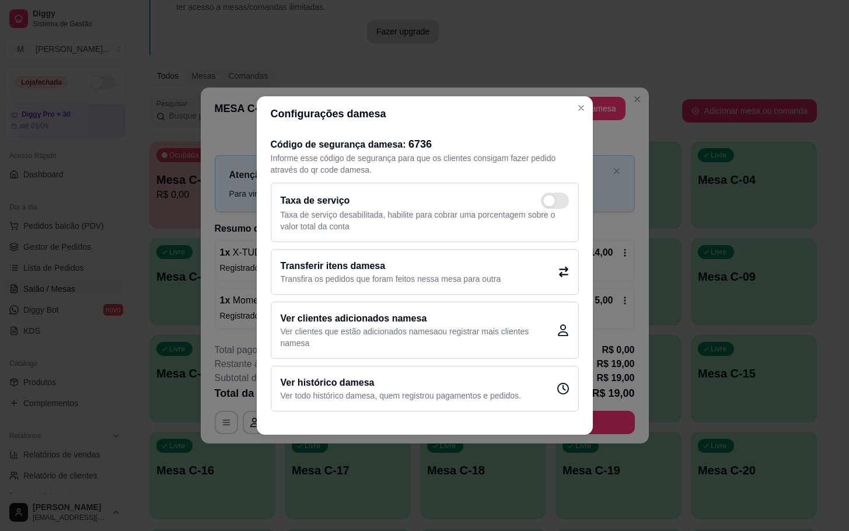
click at [455, 282] on p "Transfira os pedidos que foram feitos nessa mesa para outra" at bounding box center [391, 279] width 220 height 12
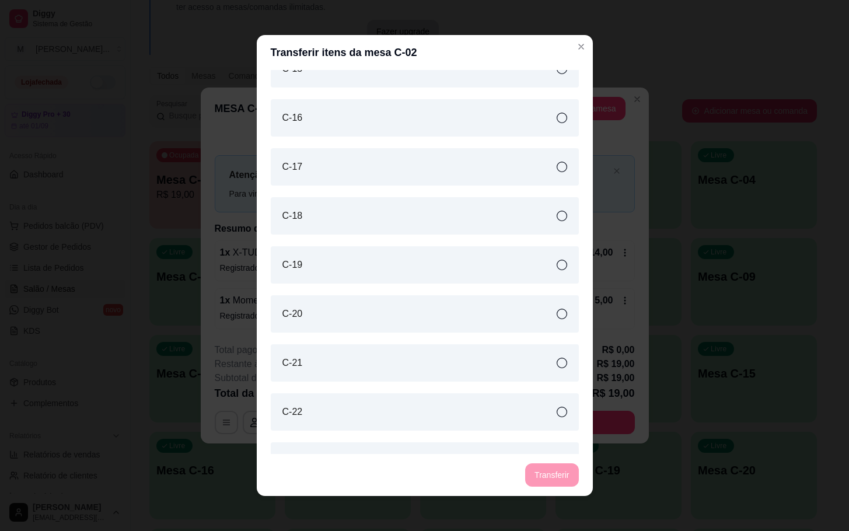
scroll to position [525, 0]
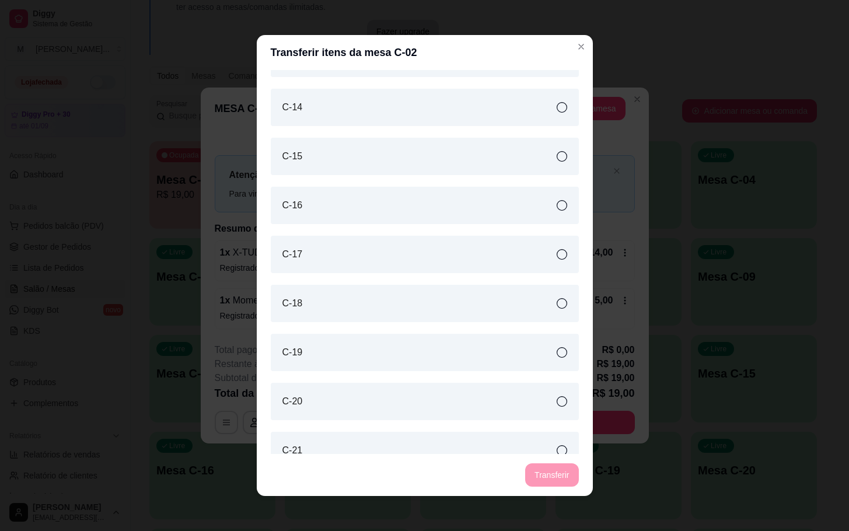
click at [310, 398] on div "C-20" at bounding box center [425, 401] width 308 height 37
click at [559, 473] on button "Transferir" at bounding box center [551, 474] width 53 height 23
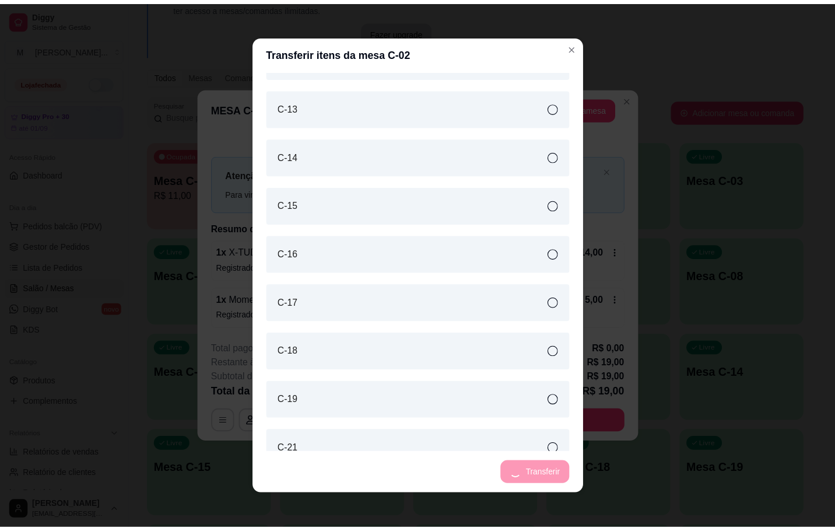
scroll to position [574, 0]
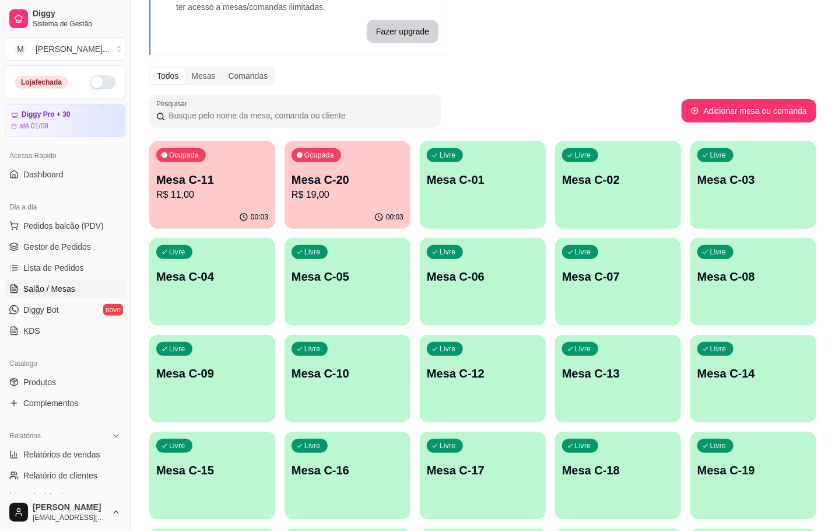
click at [256, 191] on p "R$ 11,00" at bounding box center [212, 195] width 112 height 14
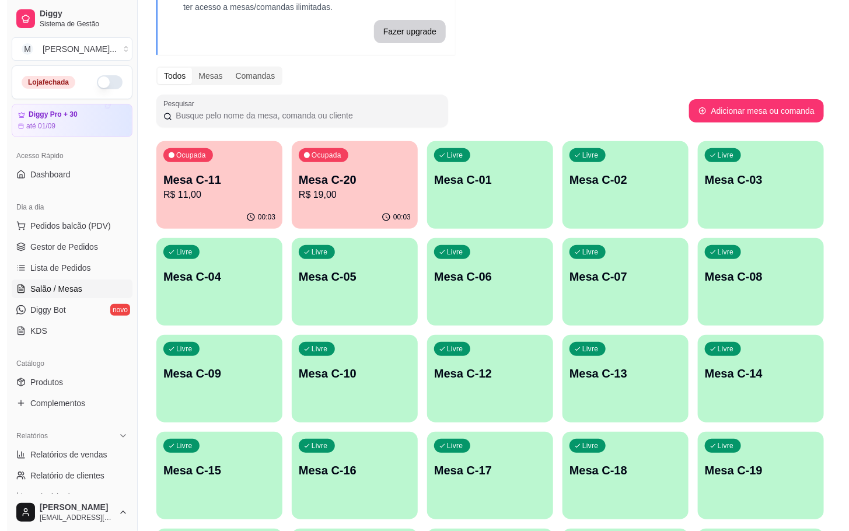
scroll to position [262, 0]
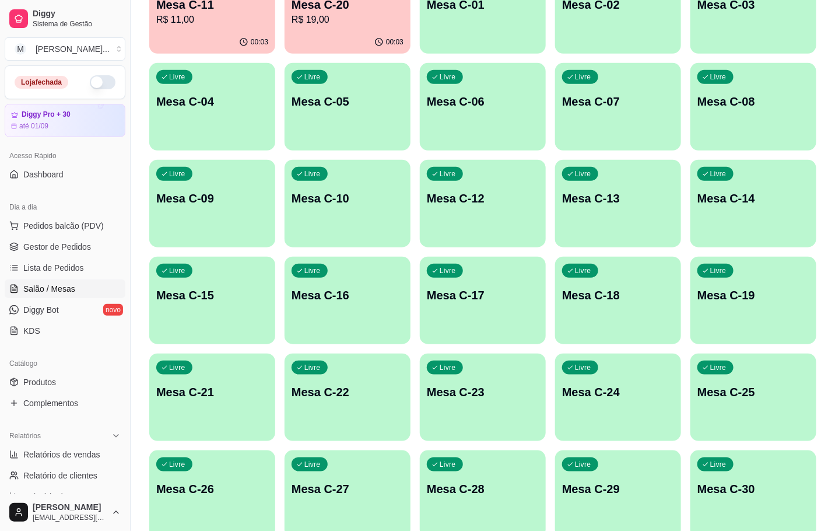
click at [431, 495] on p "Mesa C-28" at bounding box center [483, 489] width 112 height 16
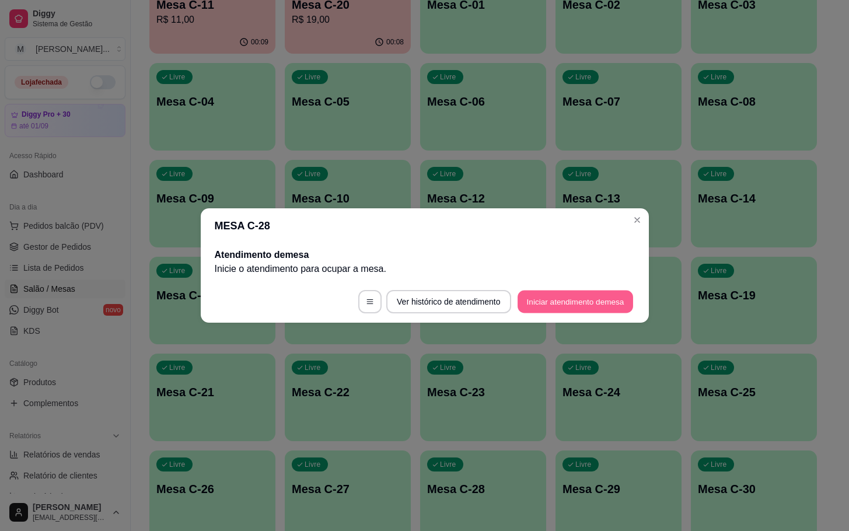
click at [562, 301] on button "Iniciar atendimento de mesa" at bounding box center [574, 301] width 115 height 23
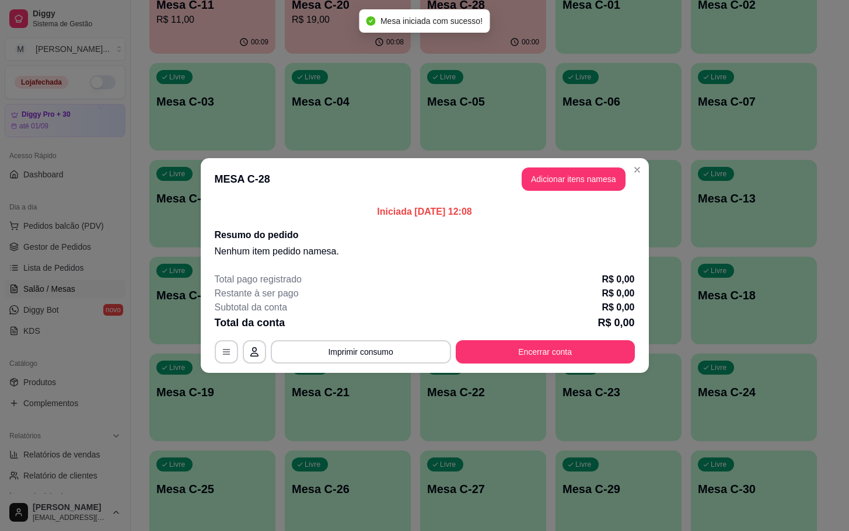
click at [588, 200] on div "Iniciada [DATE] 12:08 Resumo do pedido Nenhum item pedido na mesa ." at bounding box center [425, 231] width 448 height 63
click at [583, 197] on header "MESA C-28 Adicionar itens na mesa" at bounding box center [425, 179] width 448 height 42
click at [581, 182] on button "Adicionar itens na mesa" at bounding box center [573, 178] width 104 height 23
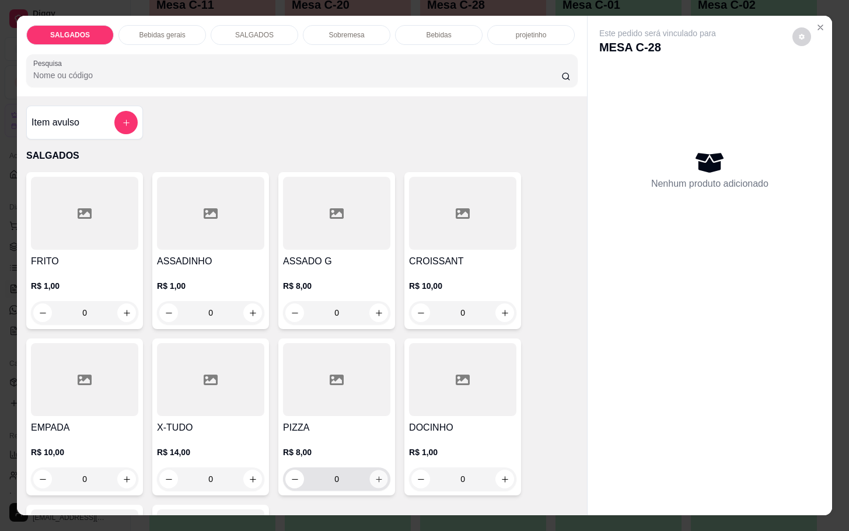
click at [378, 475] on button "increase-product-quantity" at bounding box center [379, 479] width 18 height 18
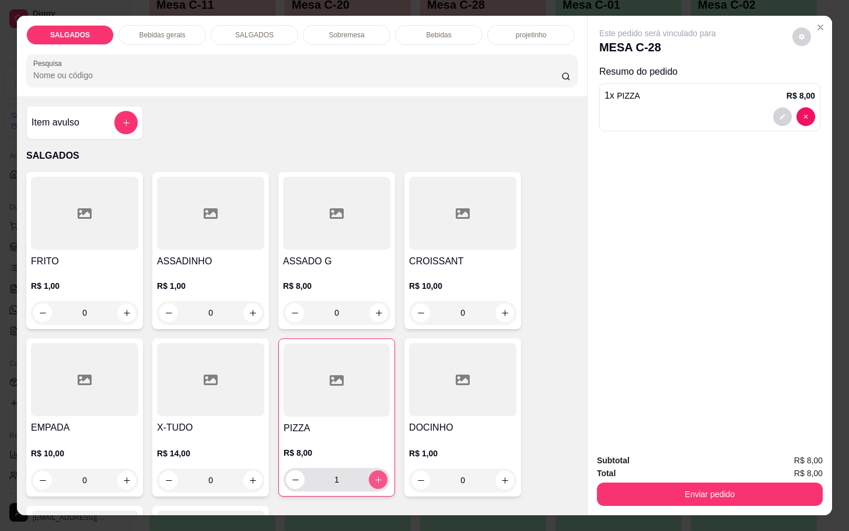
click at [378, 475] on button "increase-product-quantity" at bounding box center [378, 479] width 19 height 19
type input "2"
click at [123, 476] on icon "increase-product-quantity" at bounding box center [126, 480] width 9 height 9
type input "1"
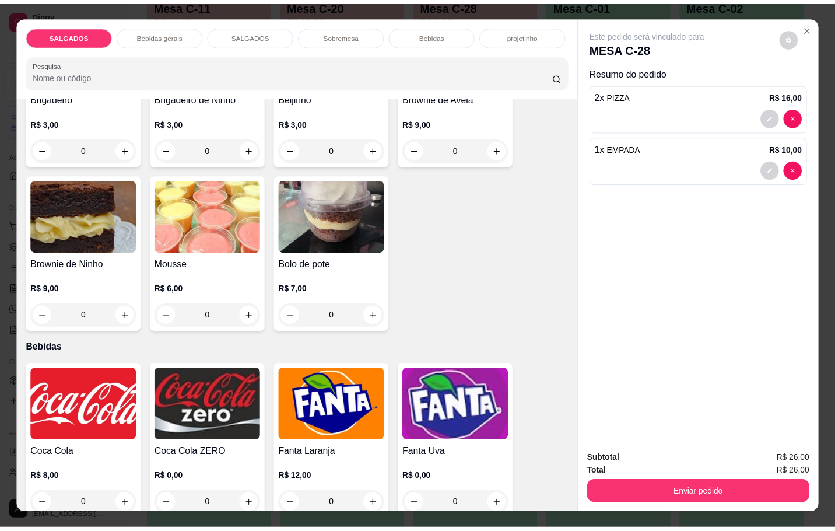
scroll to position [2012, 0]
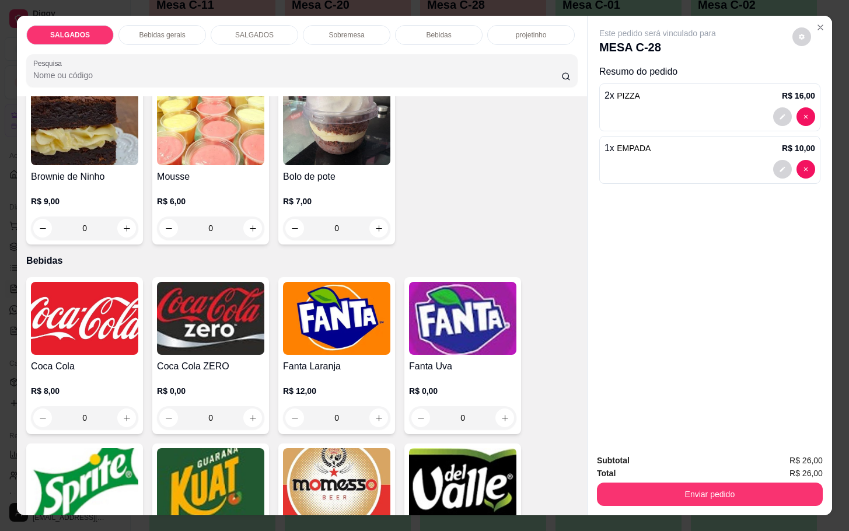
click at [97, 385] on p "R$ 8,00" at bounding box center [84, 391] width 107 height 12
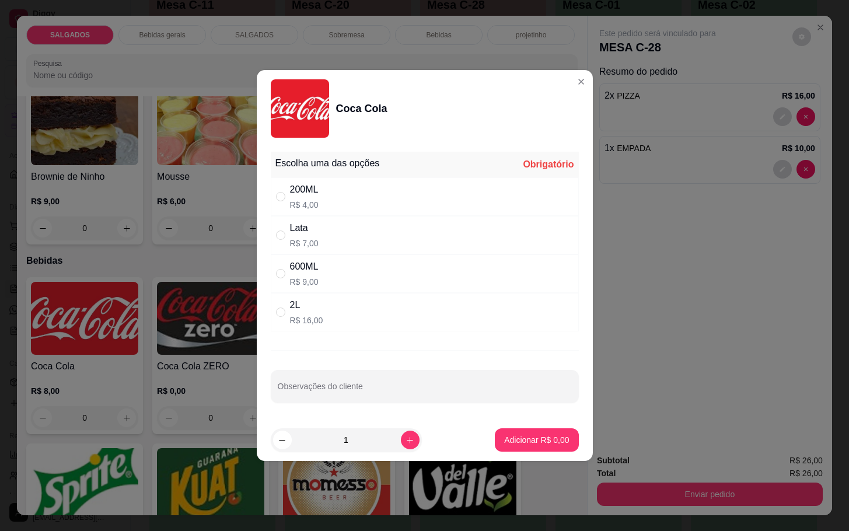
click at [318, 268] on div "600ML" at bounding box center [304, 267] width 29 height 14
radio input "true"
click at [523, 427] on footer "1 Adicionar R$ 9,00" at bounding box center [425, 440] width 336 height 42
click at [528, 445] on p "Adicionar R$ 9,00" at bounding box center [536, 439] width 63 height 11
type input "1"
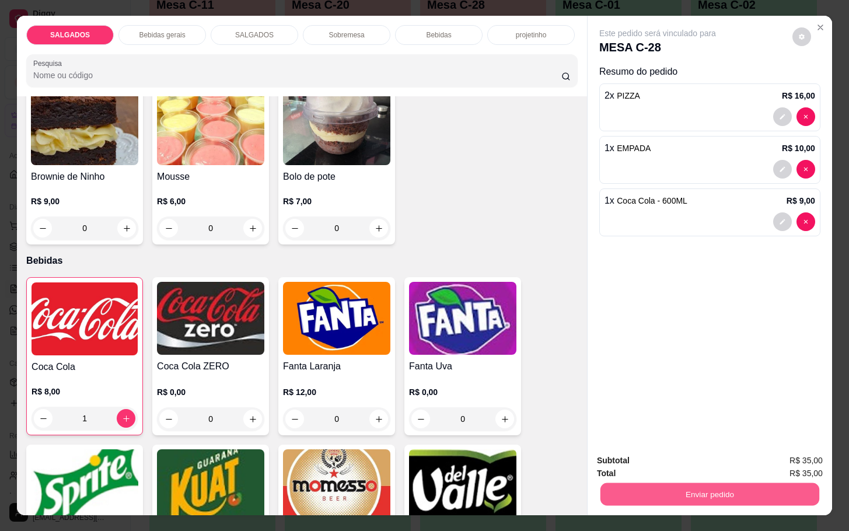
click at [699, 482] on button "Enviar pedido" at bounding box center [709, 493] width 219 height 23
click at [693, 454] on button "Não registrar e enviar pedido" at bounding box center [668, 459] width 121 height 22
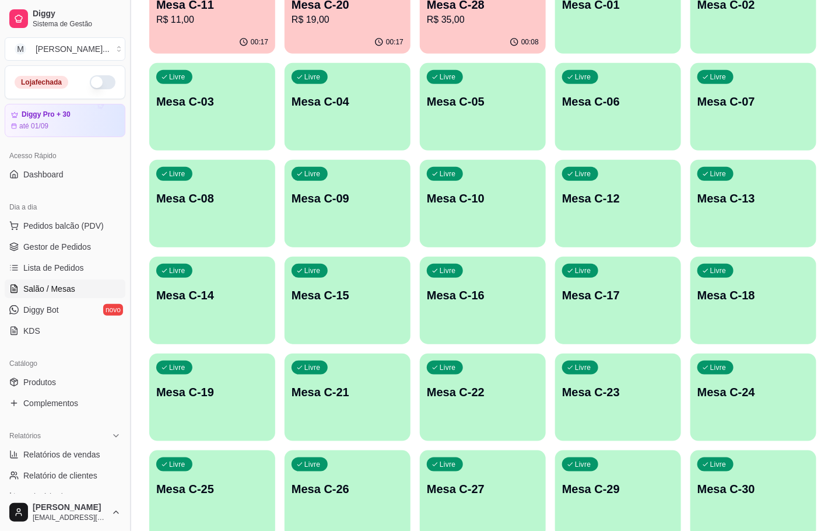
click at [134, 361] on button "Toggle Sidebar" at bounding box center [129, 265] width 9 height 531
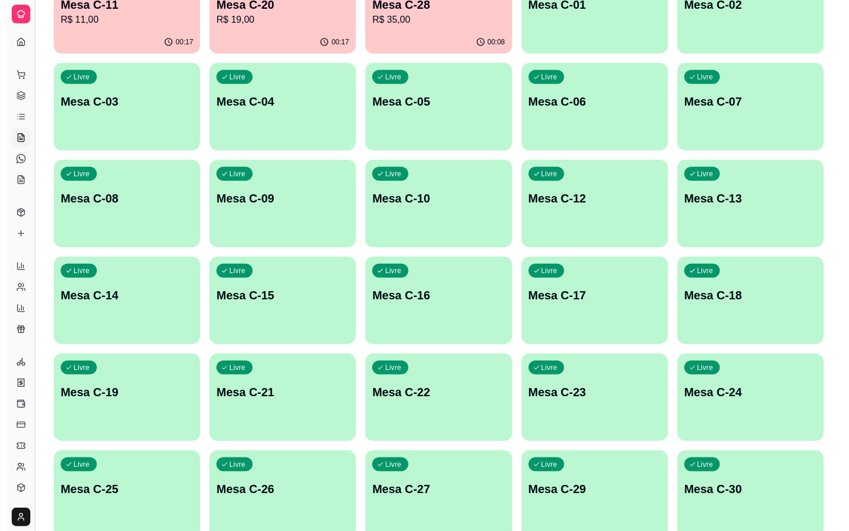
scroll to position [0, 0]
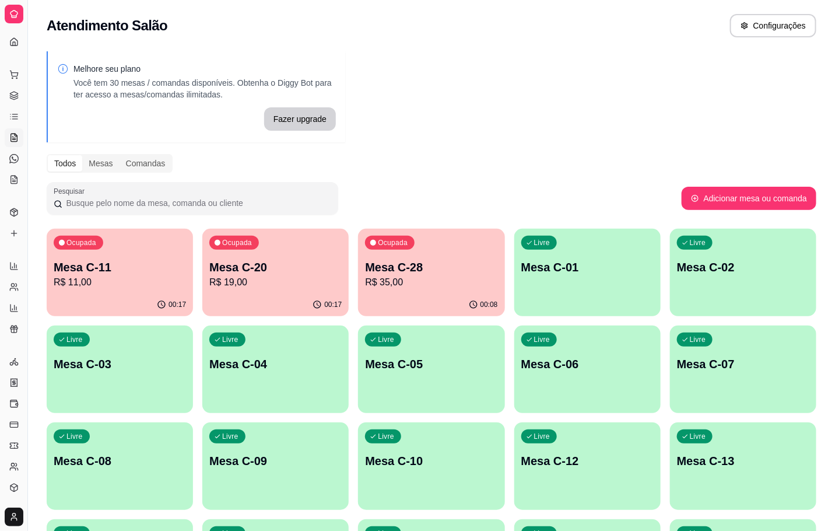
drag, startPoint x: 23, startPoint y: 122, endPoint x: 58, endPoint y: 122, distance: 34.4
click at [61, 122] on div "Diggy Sistema de Gestão M Mila Salgados ... Loja fechada Diggy Pro + 30 até 01/…" at bounding box center [417, 423] width 835 height 847
drag, startPoint x: 24, startPoint y: 128, endPoint x: 35, endPoint y: 128, distance: 10.5
click at [35, 128] on div "Diggy Sistema de Gestão M Mila Salgados ... Loja fechada Diggy Pro + 30 até 01/…" at bounding box center [417, 423] width 835 height 847
click at [28, 128] on button "Toggle Sidebar" at bounding box center [27, 265] width 9 height 531
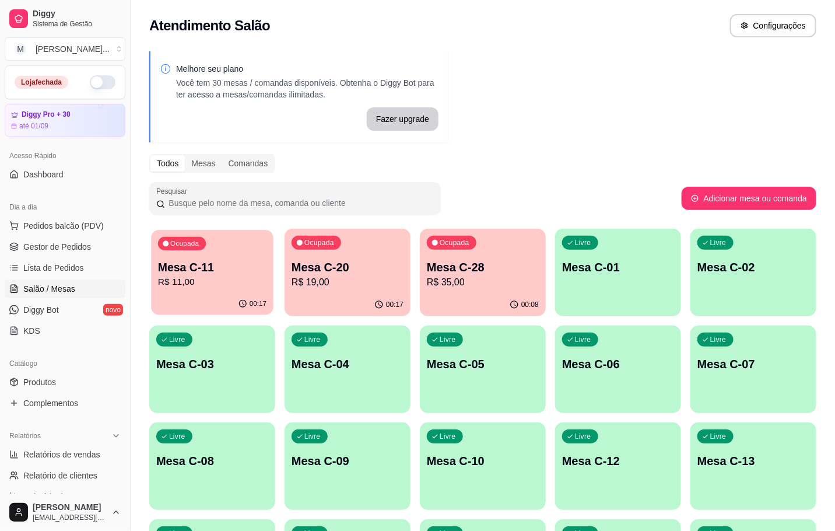
click at [204, 273] on p "Mesa C-11" at bounding box center [212, 268] width 108 height 16
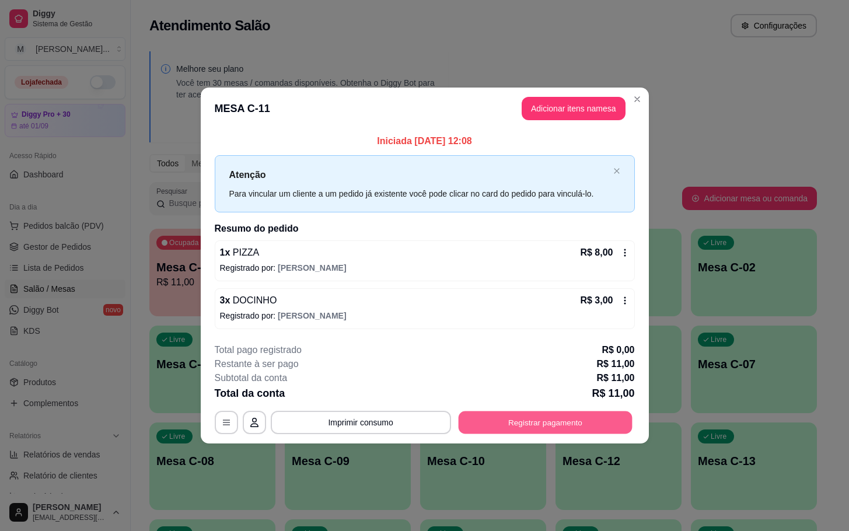
click at [523, 417] on button "Registrar pagamento" at bounding box center [545, 422] width 174 height 23
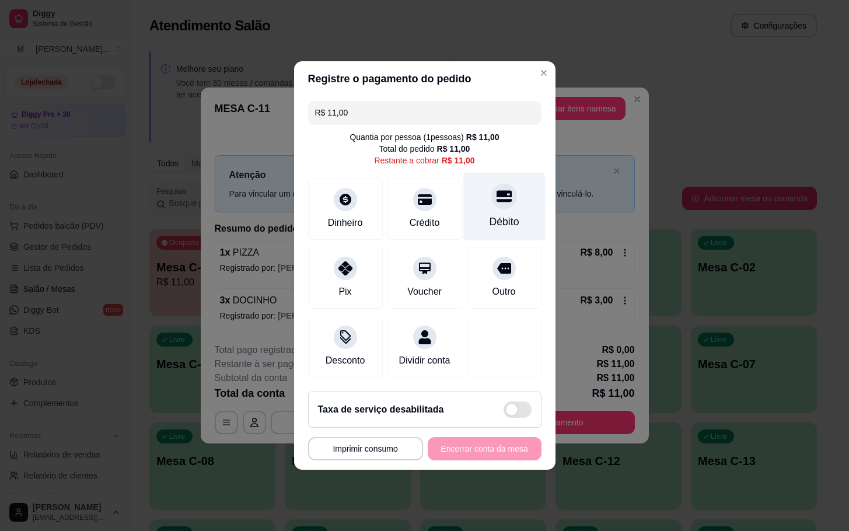
click at [501, 186] on div at bounding box center [504, 196] width 26 height 26
type input "R$ 0,00"
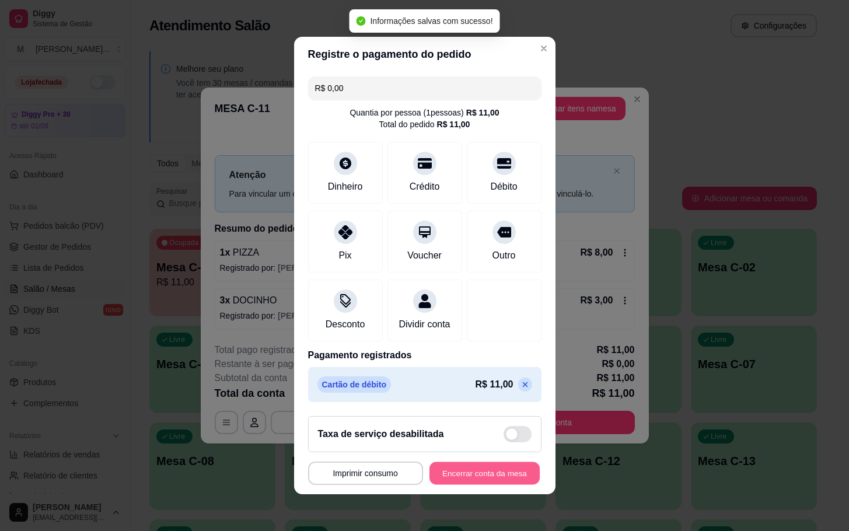
click at [436, 482] on button "Encerrar conta da mesa" at bounding box center [484, 473] width 110 height 23
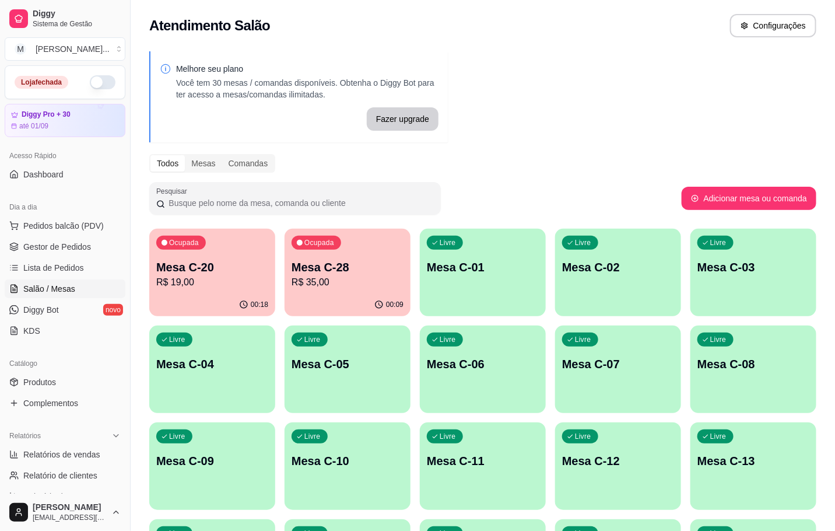
click at [242, 296] on div "00:18" at bounding box center [212, 304] width 126 height 23
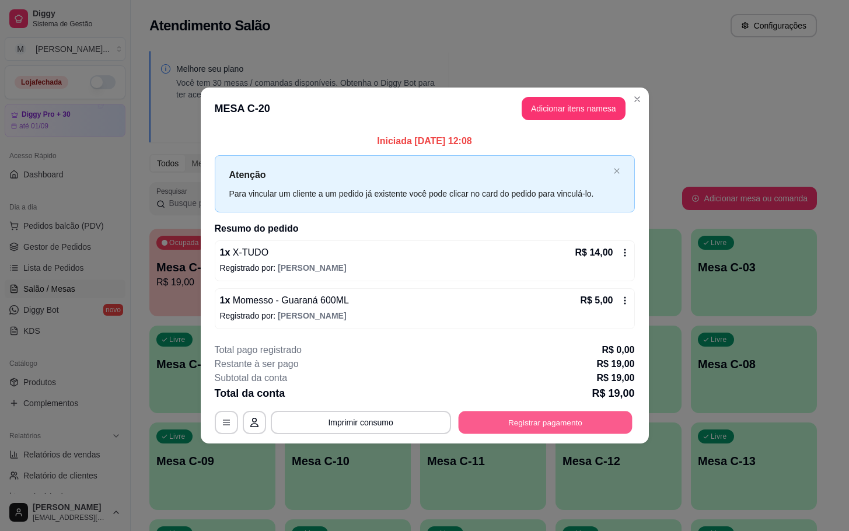
click at [548, 425] on button "Registrar pagamento" at bounding box center [545, 422] width 174 height 23
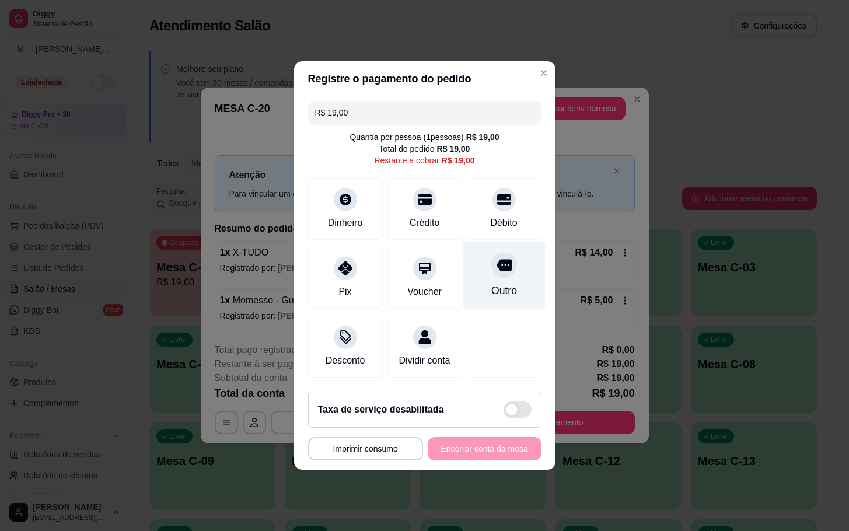
drag, startPoint x: 469, startPoint y: 298, endPoint x: 478, endPoint y: 296, distance: 9.5
click at [478, 296] on div "Outro" at bounding box center [503, 275] width 82 height 68
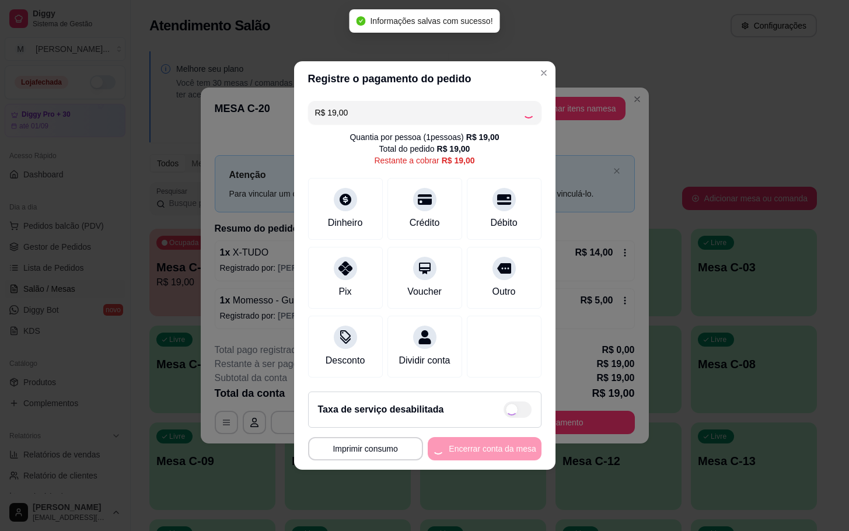
type input "R$ 0,00"
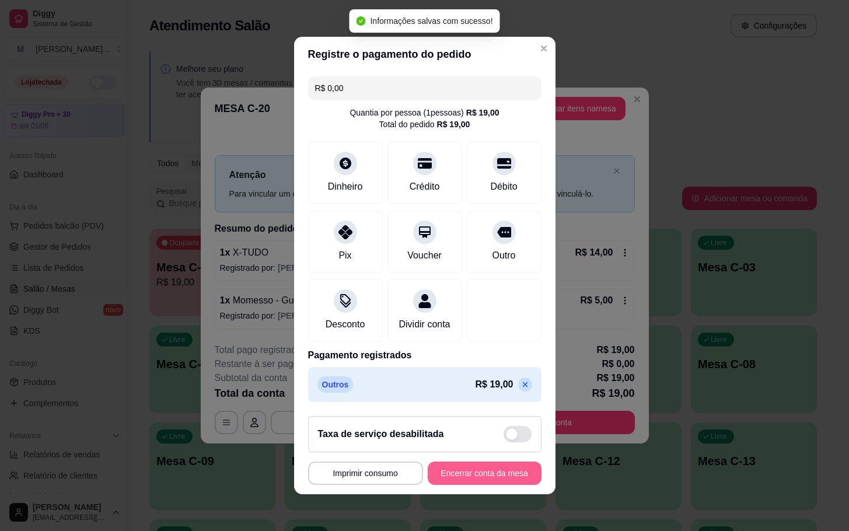
click at [473, 485] on button "Encerrar conta da mesa" at bounding box center [484, 472] width 114 height 23
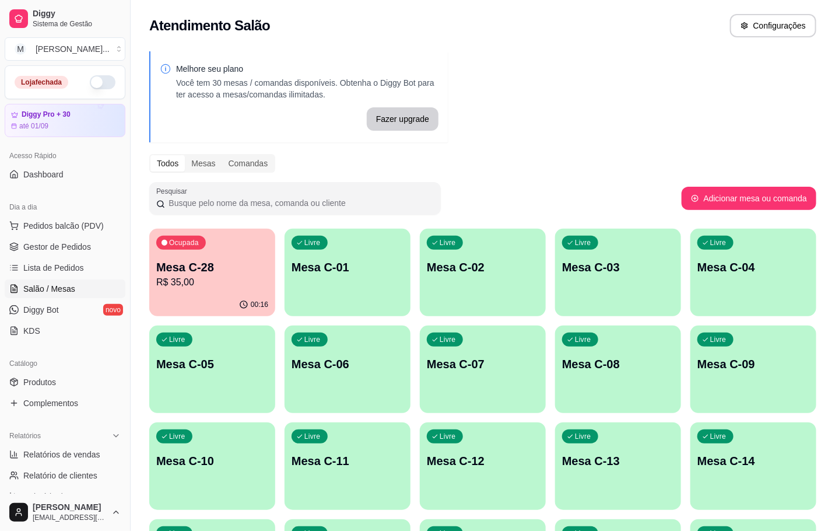
click at [334, 450] on div "Livre Mesa C-11" at bounding box center [348, 458] width 126 height 73
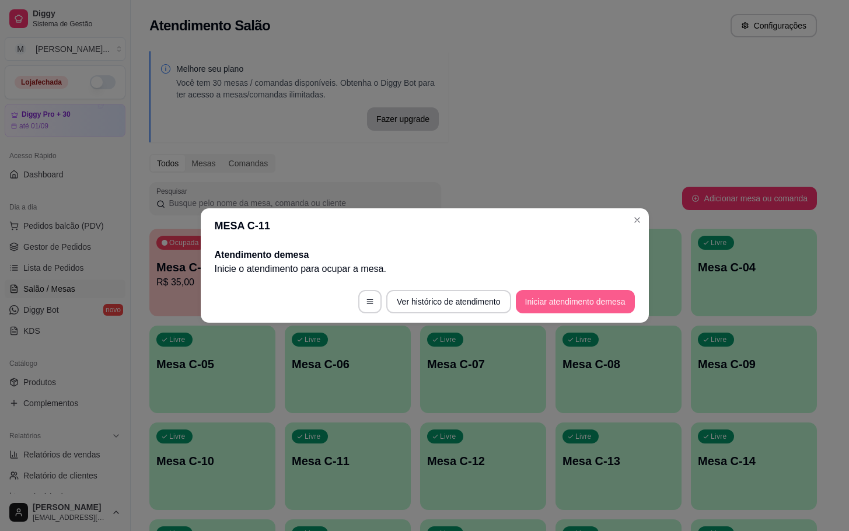
click at [544, 310] on button "Iniciar atendimento de mesa" at bounding box center [575, 301] width 119 height 23
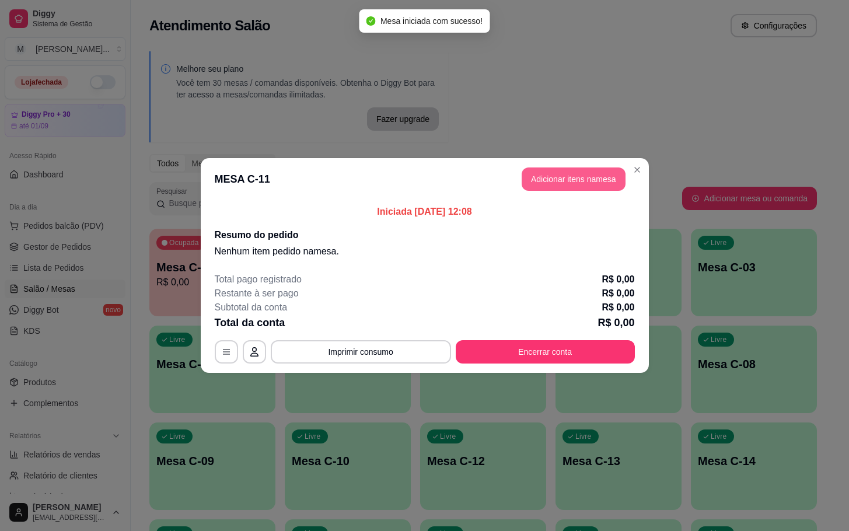
click at [539, 177] on button "Adicionar itens na mesa" at bounding box center [573, 178] width 104 height 23
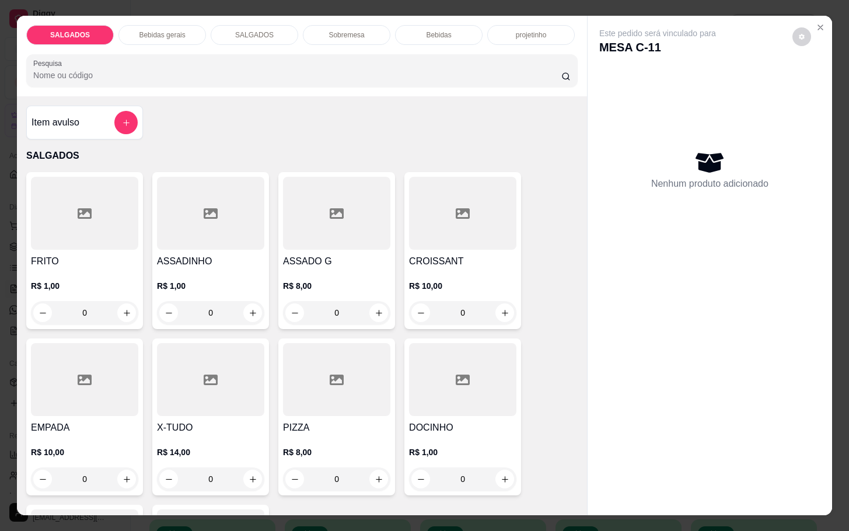
drag, startPoint x: 90, startPoint y: 314, endPoint x: 29, endPoint y: 298, distance: 63.2
click at [37, 302] on div "0" at bounding box center [84, 312] width 103 height 23
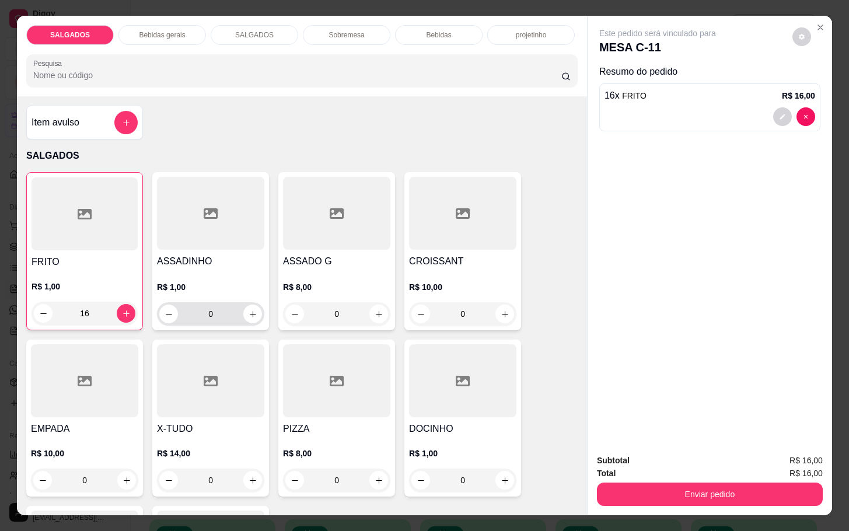
type input "16"
drag, startPoint x: 213, startPoint y: 305, endPoint x: 3, endPoint y: 181, distance: 243.9
click at [133, 312] on div "FRITO R$ 1,00 16 ASSADINHO R$ 1,00 0 ASSADO G R$ 8,00 0 CROISSANT R$ 10,00 0 EM…" at bounding box center [301, 417] width 551 height 490
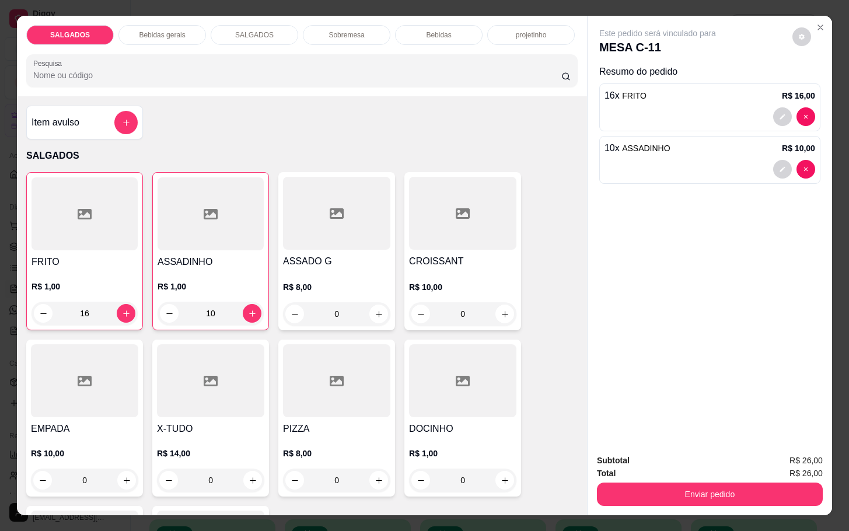
type input "10"
click at [815, 16] on div "Este pedido será vinculado para MESA C-11 Resumo do pedido 16 x FRITO R$ 16,00 …" at bounding box center [709, 230] width 244 height 428
click at [816, 18] on button "Close" at bounding box center [820, 27] width 19 height 19
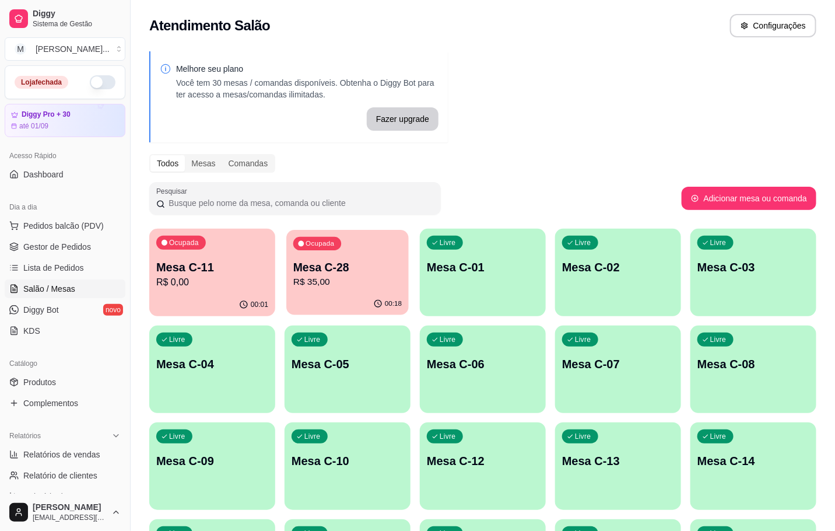
click at [388, 275] on p "R$ 35,00" at bounding box center [347, 281] width 108 height 13
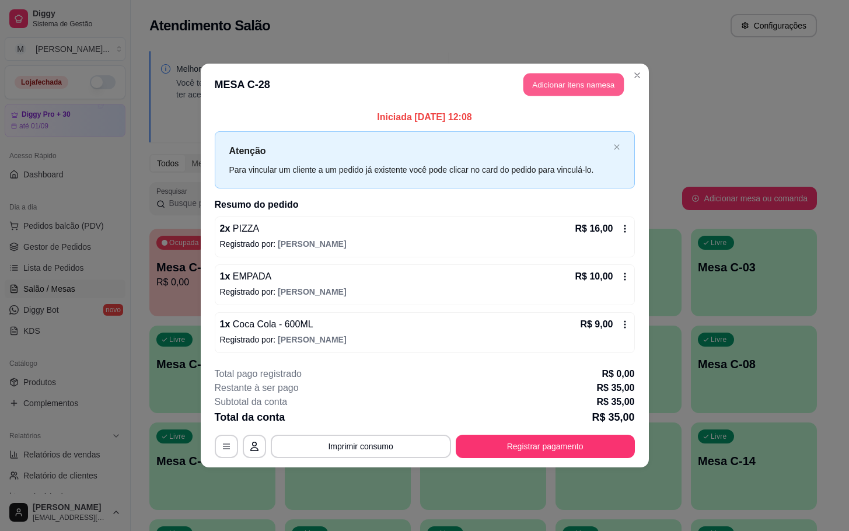
click at [580, 87] on button "Adicionar itens na mesa" at bounding box center [573, 84] width 100 height 23
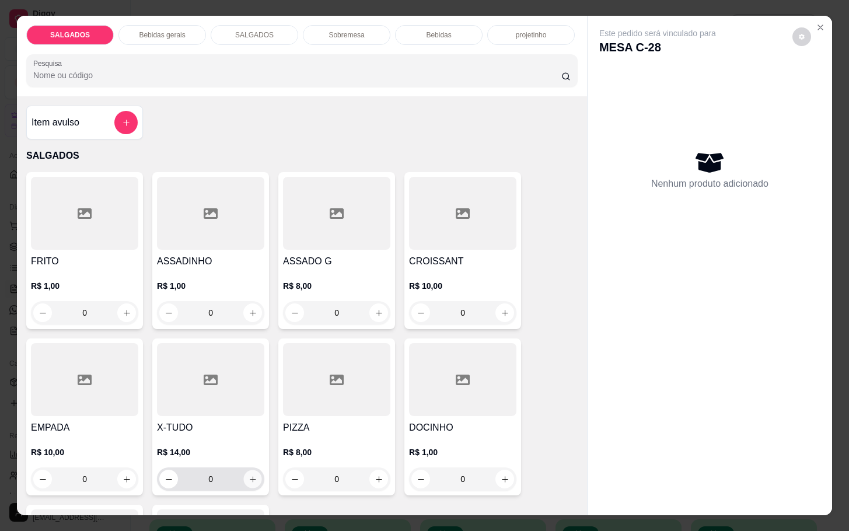
click at [250, 475] on icon "increase-product-quantity" at bounding box center [252, 479] width 9 height 9
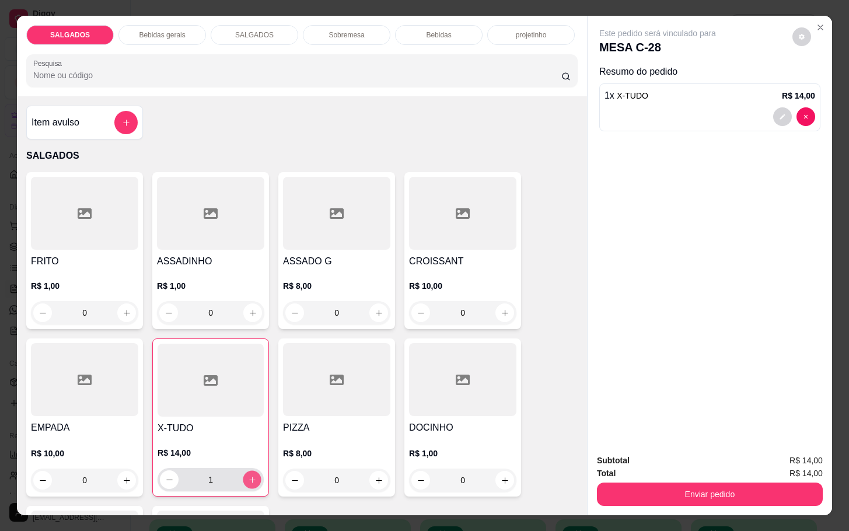
click at [250, 471] on button "increase-product-quantity" at bounding box center [252, 480] width 18 height 18
click at [169, 478] on button "decrease-product-quantity" at bounding box center [169, 479] width 19 height 19
click at [165, 478] on icon "decrease-product-quantity" at bounding box center [169, 479] width 9 height 9
type input "0"
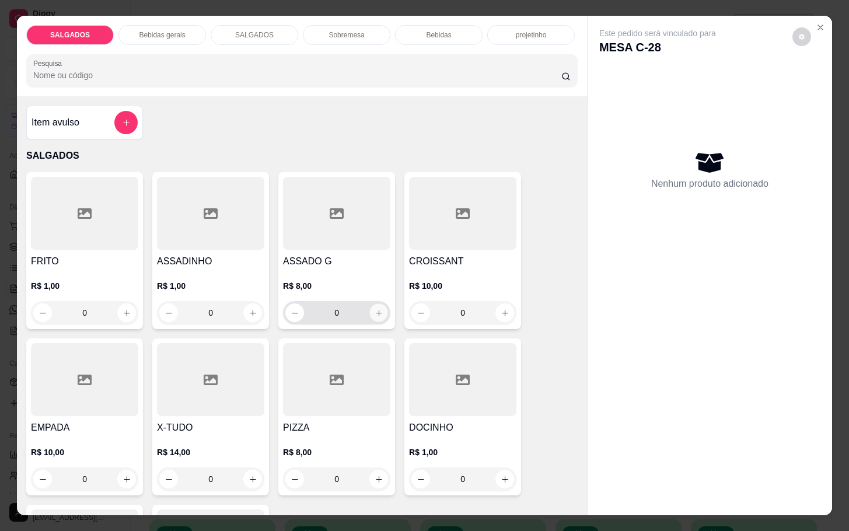
click at [370, 308] on button "increase-product-quantity" at bounding box center [379, 313] width 18 height 18
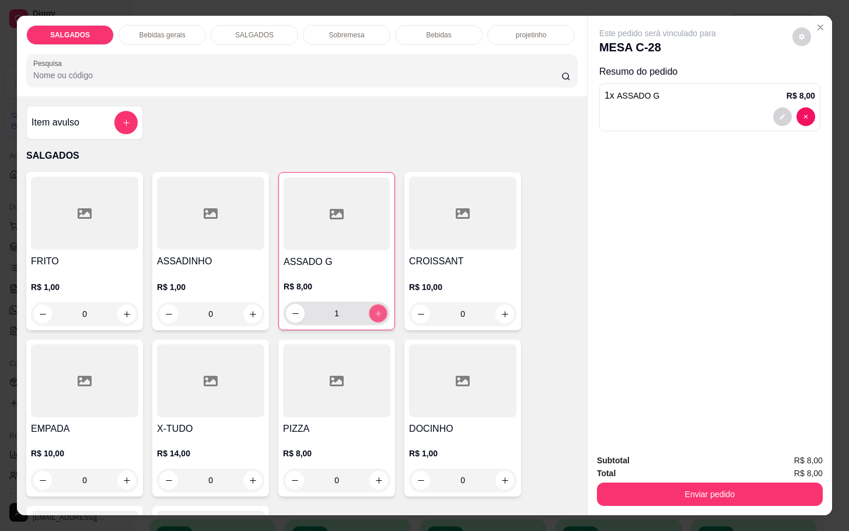
click at [374, 309] on icon "increase-product-quantity" at bounding box center [378, 313] width 9 height 9
click at [377, 309] on button "increase-product-quantity" at bounding box center [378, 313] width 19 height 19
type input "3"
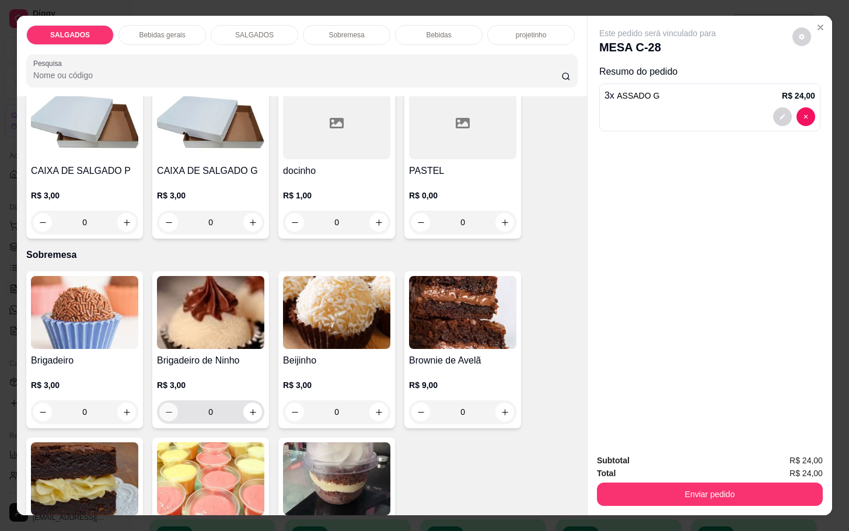
scroll to position [1837, 0]
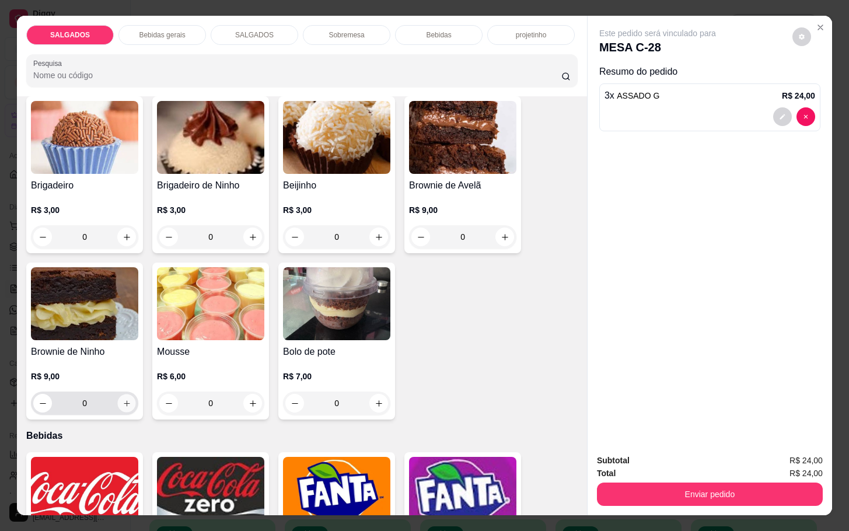
click at [125, 394] on button "increase-product-quantity" at bounding box center [127, 403] width 18 height 18
type input "1"
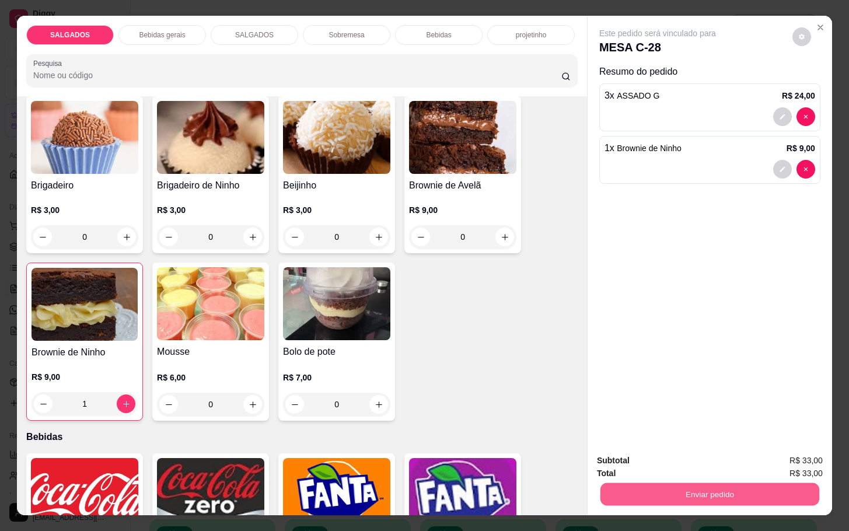
click at [637, 482] on button "Enviar pedido" at bounding box center [709, 493] width 219 height 23
click at [660, 465] on button "Não registrar e enviar pedido" at bounding box center [668, 459] width 121 height 22
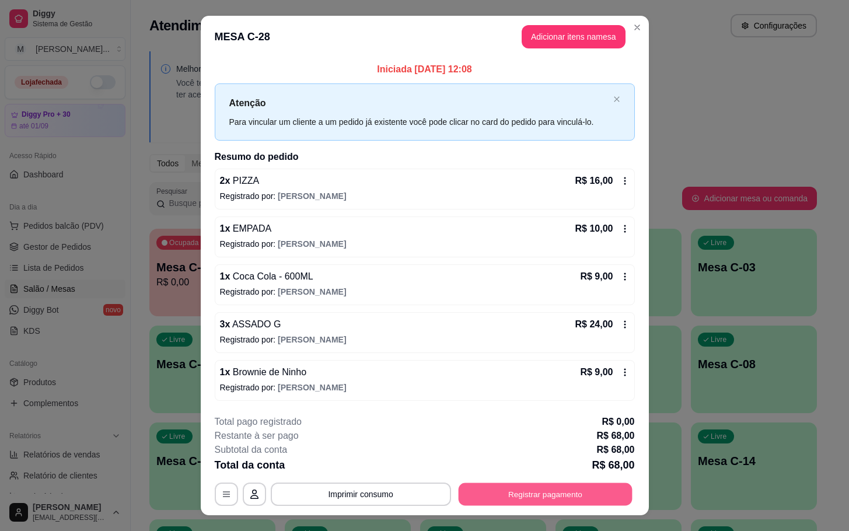
click at [500, 504] on button "Registrar pagamento" at bounding box center [545, 493] width 174 height 23
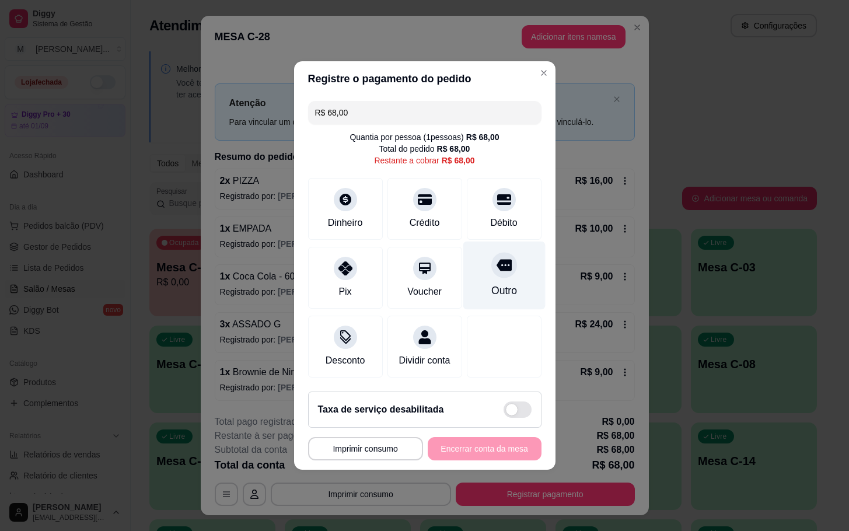
click at [496, 261] on icon at bounding box center [503, 264] width 15 height 15
type input "R$ 0,00"
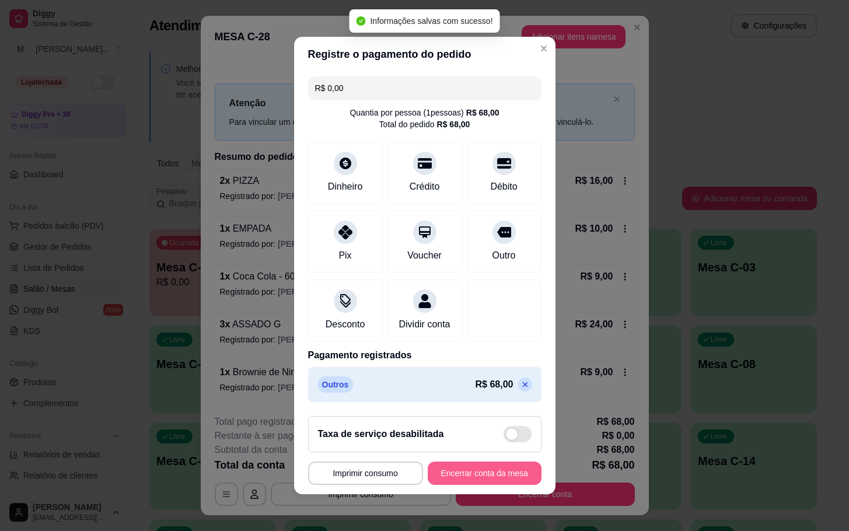
click at [465, 485] on button "Encerrar conta da mesa" at bounding box center [484, 472] width 114 height 23
